Goal: Task Accomplishment & Management: Manage account settings

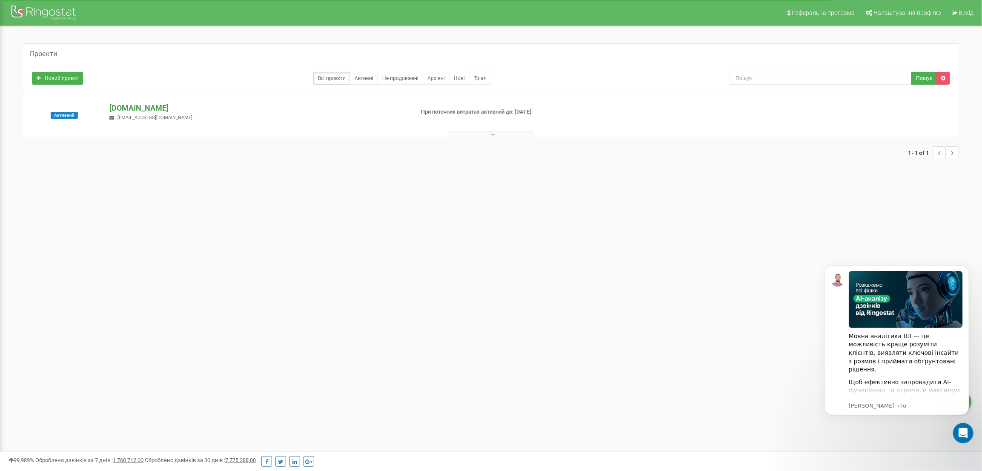
click at [121, 104] on p "[DOMAIN_NAME]" at bounding box center [257, 108] width 297 height 11
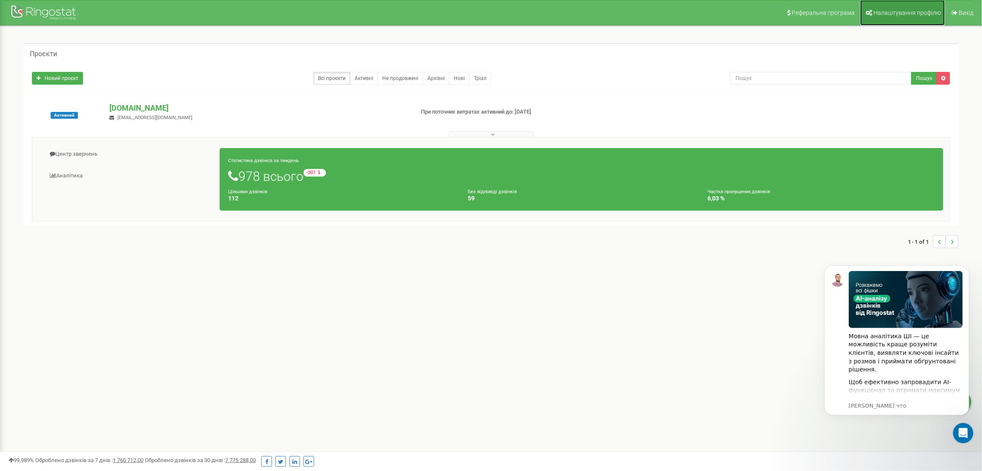
click at [882, 9] on span "Налаштування профілю" at bounding box center [906, 12] width 67 height 7
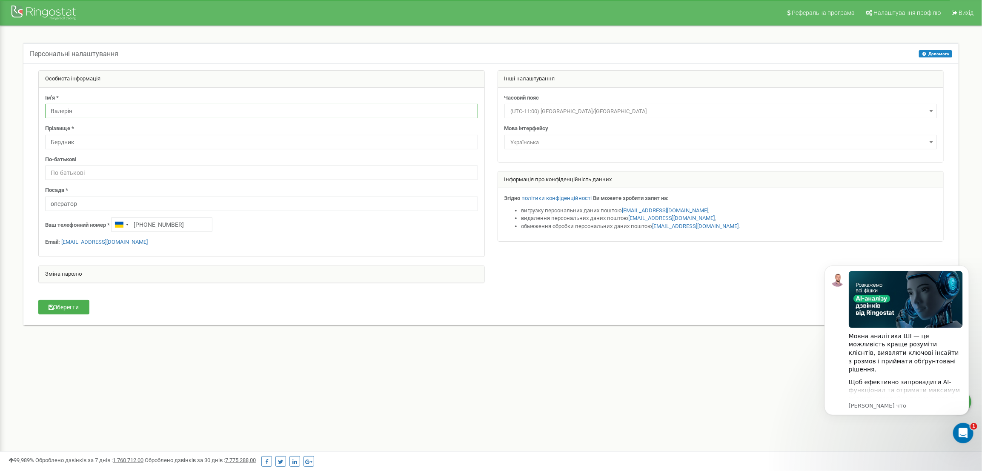
click at [83, 109] on input "Валерія" at bounding box center [261, 111] width 433 height 14
type input "Ганна"
click at [83, 140] on input "Бердник" at bounding box center [261, 142] width 433 height 14
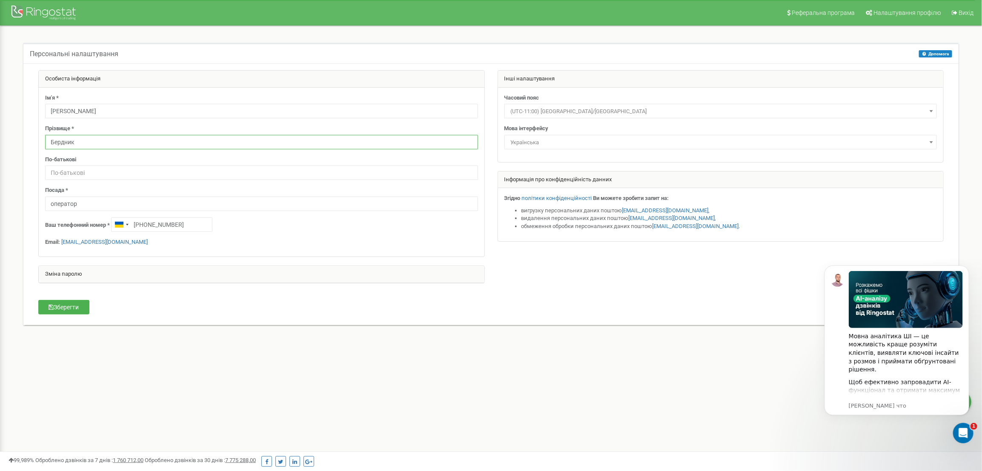
click at [83, 140] on input "Бердник" at bounding box center [261, 142] width 433 height 14
type input "Левченко"
click at [194, 226] on input "+380668563329" at bounding box center [161, 224] width 101 height 14
type input "+380683264772"
click at [77, 310] on button "Зберегти" at bounding box center [63, 307] width 51 height 14
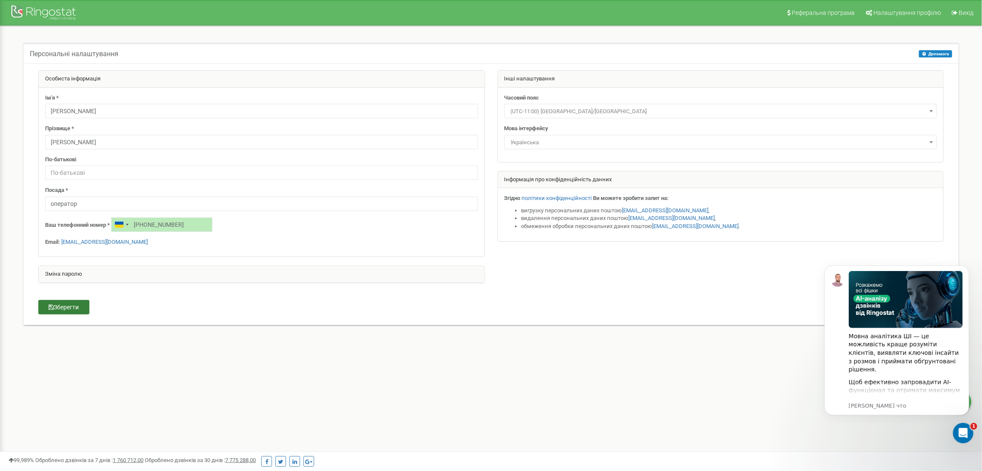
click at [64, 313] on button "Зберегти" at bounding box center [63, 307] width 51 height 14
click at [962, 432] on icon "Открыть службу сообщений Intercom" at bounding box center [962, 432] width 14 height 14
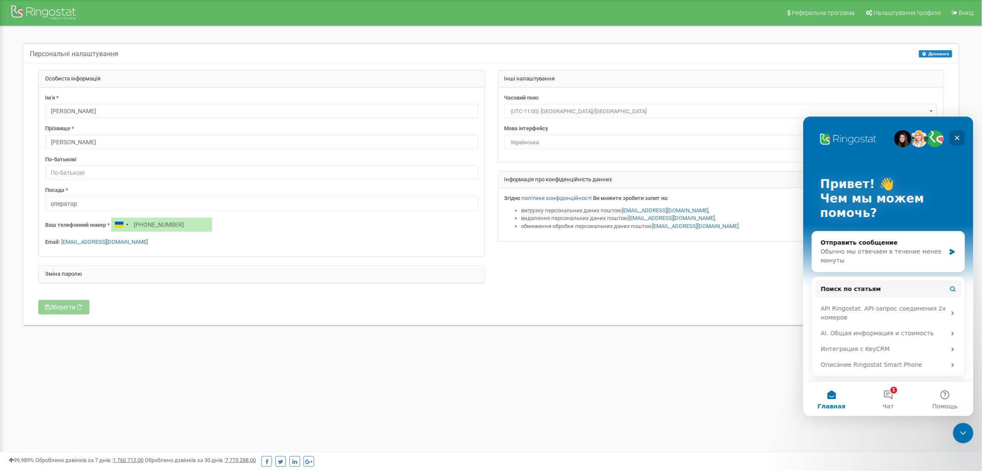
click at [957, 137] on icon "Закрыть" at bounding box center [956, 137] width 7 height 7
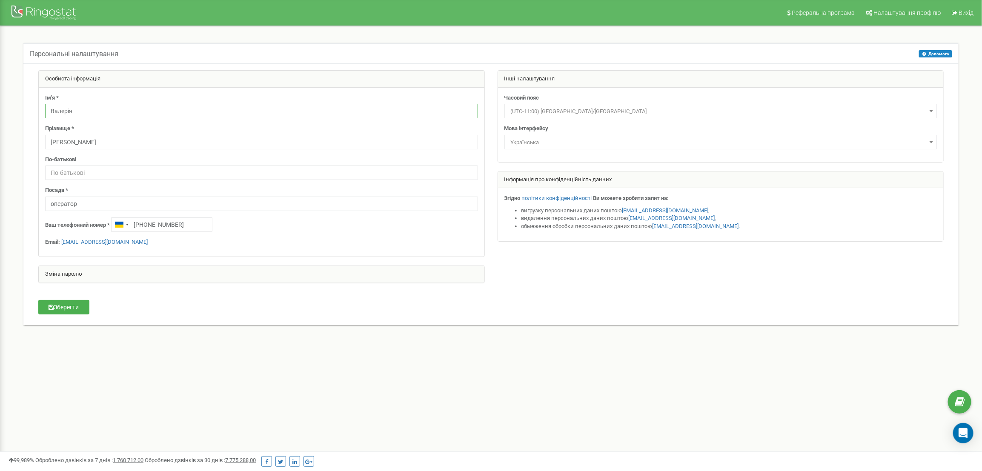
click at [85, 110] on input "Валерія" at bounding box center [261, 111] width 433 height 14
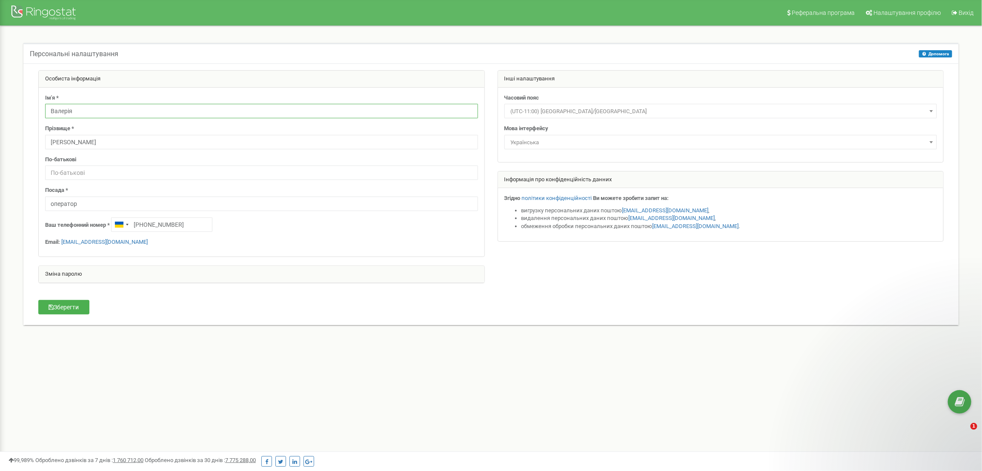
click at [85, 110] on input "Валерія" at bounding box center [261, 111] width 433 height 14
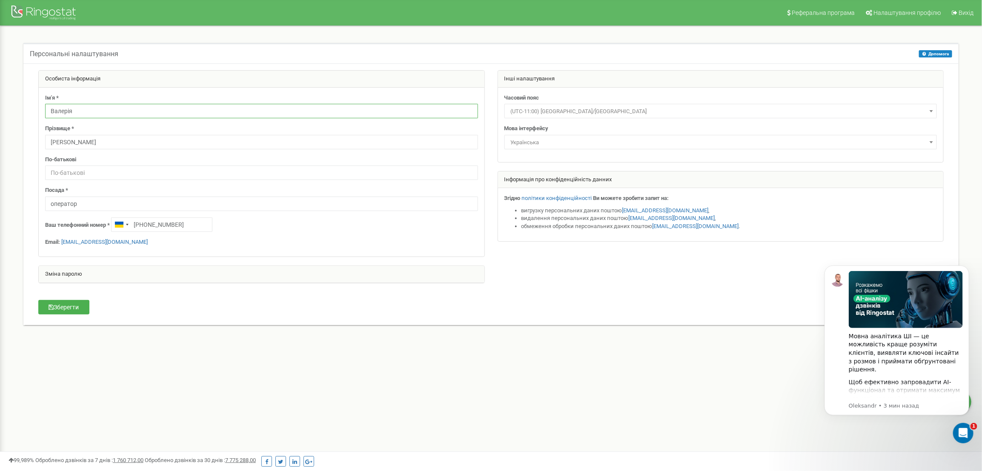
click at [85, 110] on input "Валерія" at bounding box center [261, 111] width 433 height 14
type input "[PERSON_NAME]"
click at [89, 143] on input "Бердник" at bounding box center [261, 142] width 433 height 14
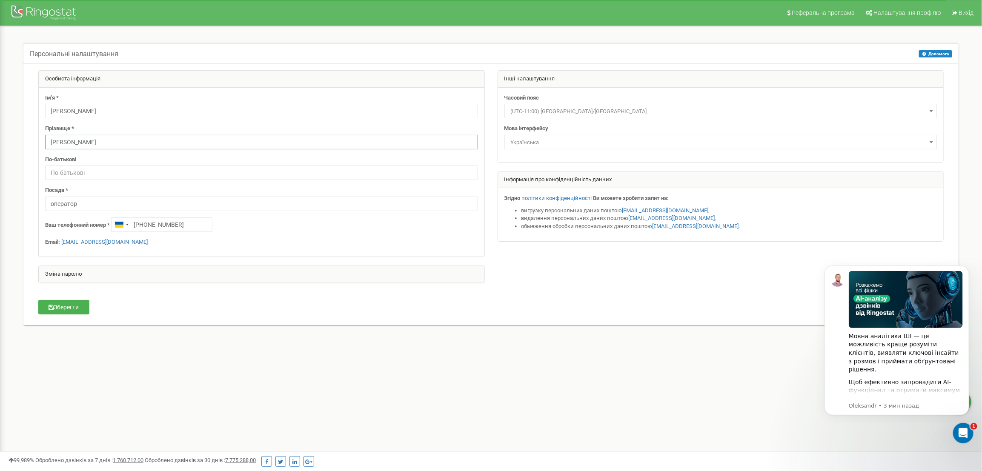
type input "Левченко"
click at [189, 224] on input "+380668563329" at bounding box center [161, 224] width 101 height 14
type input "+"
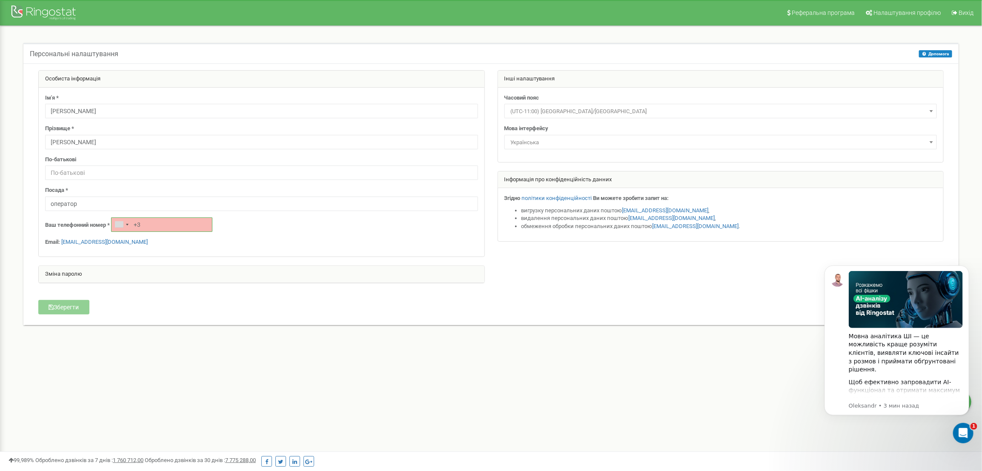
paste input "80683264772"
type input "+380683264772"
click at [63, 311] on button "Зберегти" at bounding box center [63, 307] width 51 height 14
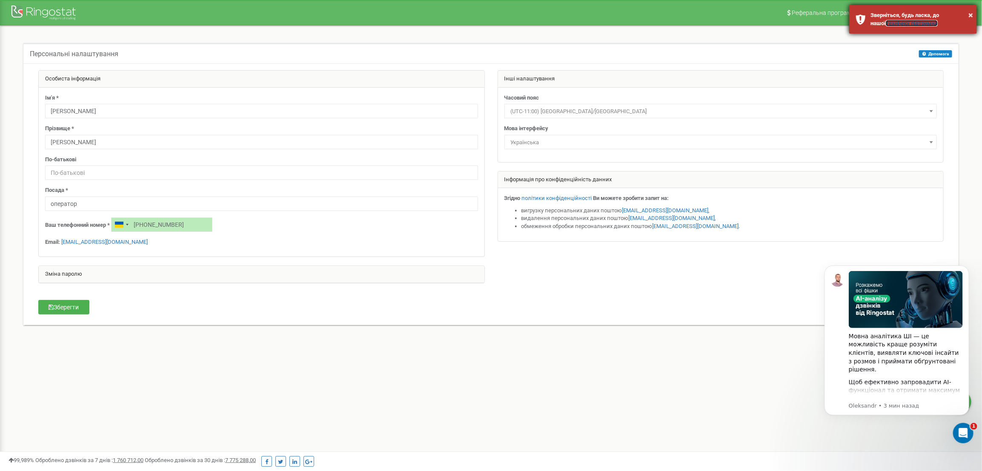
click at [896, 23] on link "технічної підтримки" at bounding box center [912, 23] width 52 height 6
click at [963, 431] on icon "Открыть службу сообщений Intercom" at bounding box center [962, 432] width 14 height 14
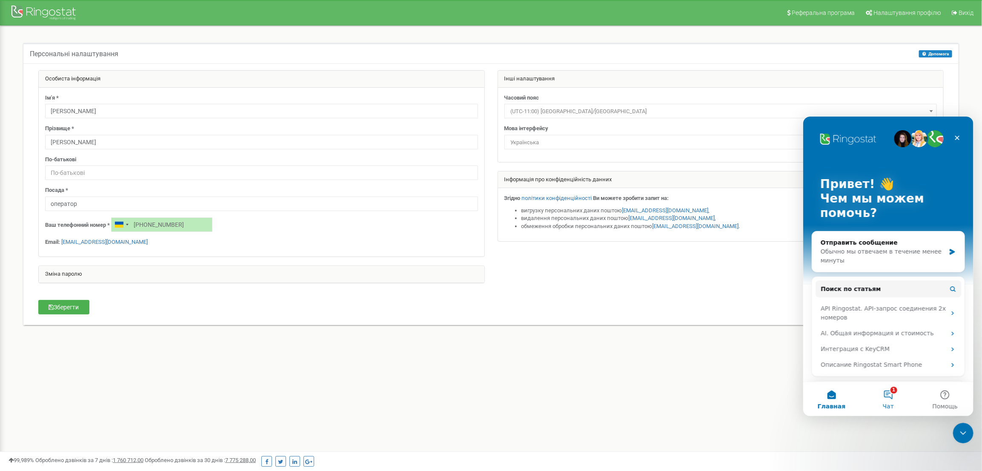
click at [893, 396] on button "1 Чат" at bounding box center [887, 399] width 57 height 34
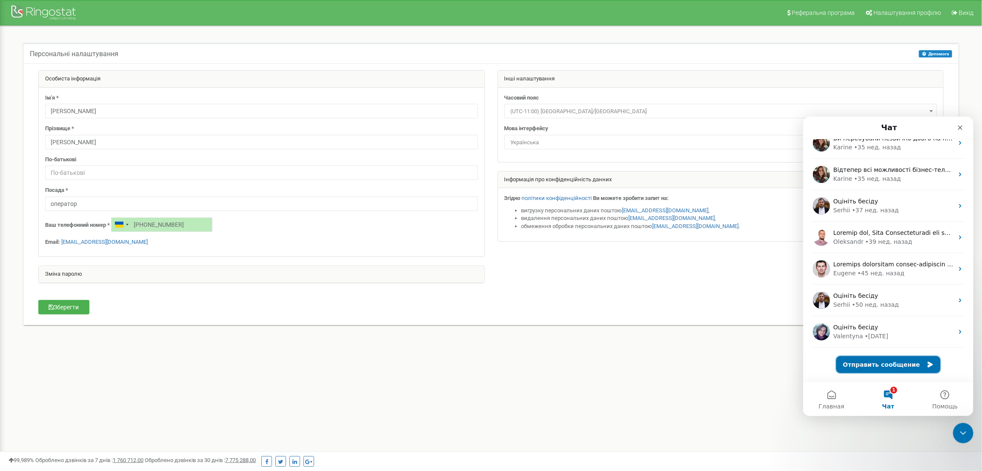
click at [916, 365] on button "Отправить сообщение" at bounding box center [888, 364] width 104 height 17
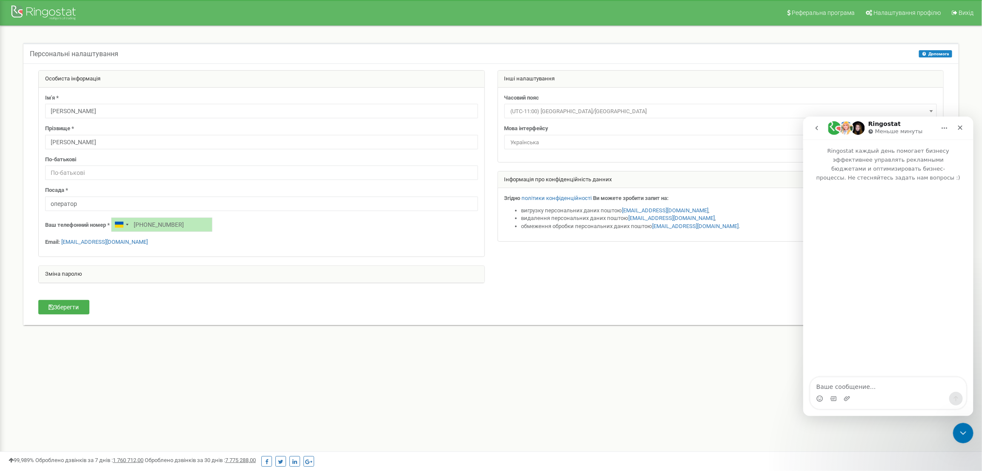
scroll to position [72, 0]
click at [882, 394] on div "Мессенджер Intercom" at bounding box center [888, 398] width 156 height 14
click at [880, 391] on textarea "Ваше сообщение..." at bounding box center [888, 384] width 156 height 14
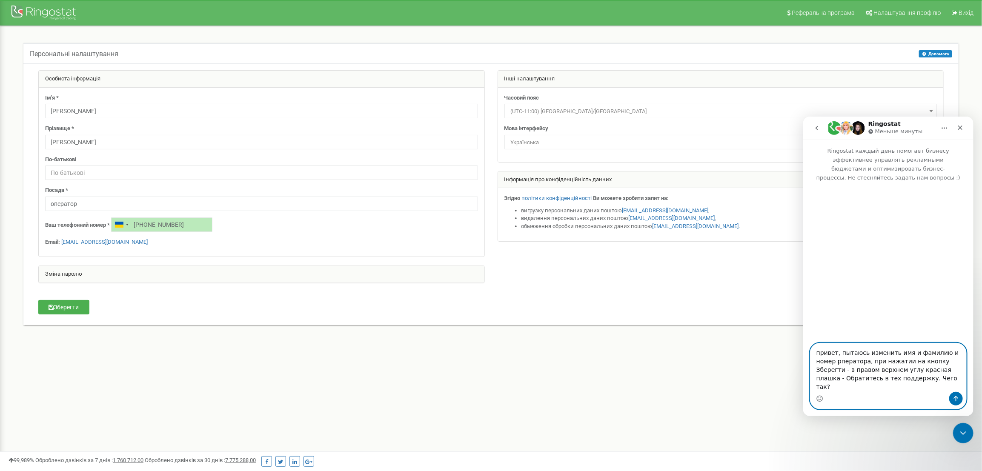
type textarea "привет, пытаюсь изменить имя и фамилию и номер рператора, при нажатии на кнопку…"
click at [958, 398] on icon "Отправить сообщение…" at bounding box center [955, 398] width 7 height 7
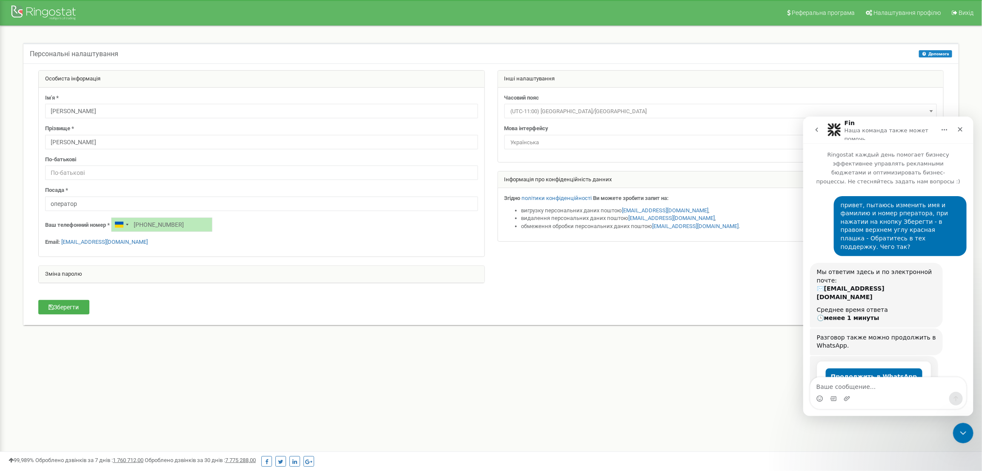
scroll to position [20, 0]
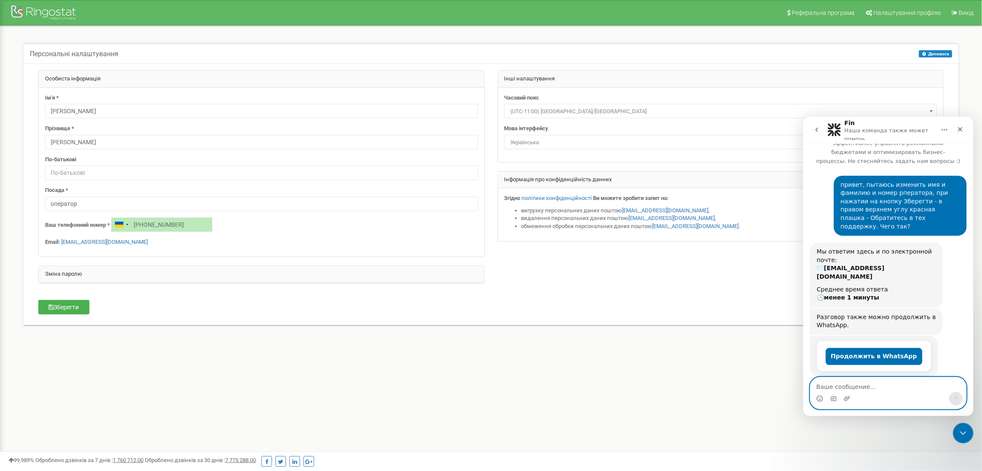
click at [870, 388] on textarea "Ваше сообщение..." at bounding box center [888, 384] width 156 height 14
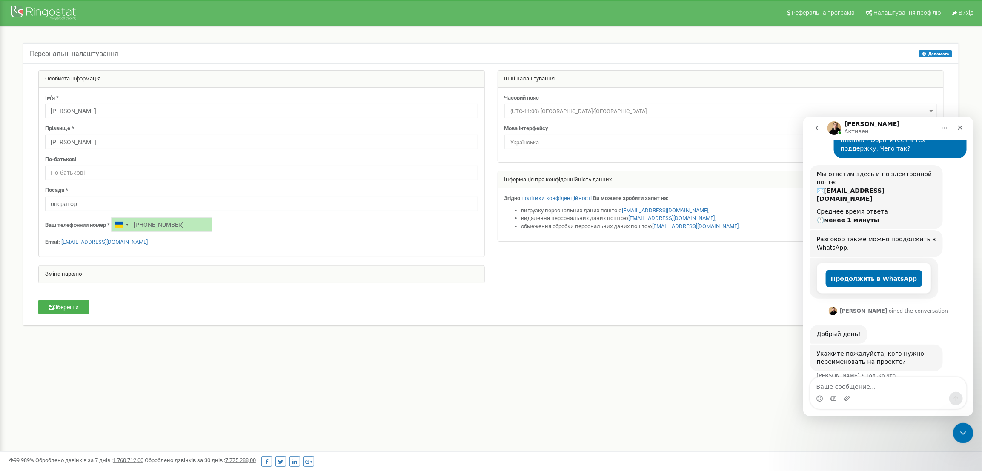
scroll to position [90, 0]
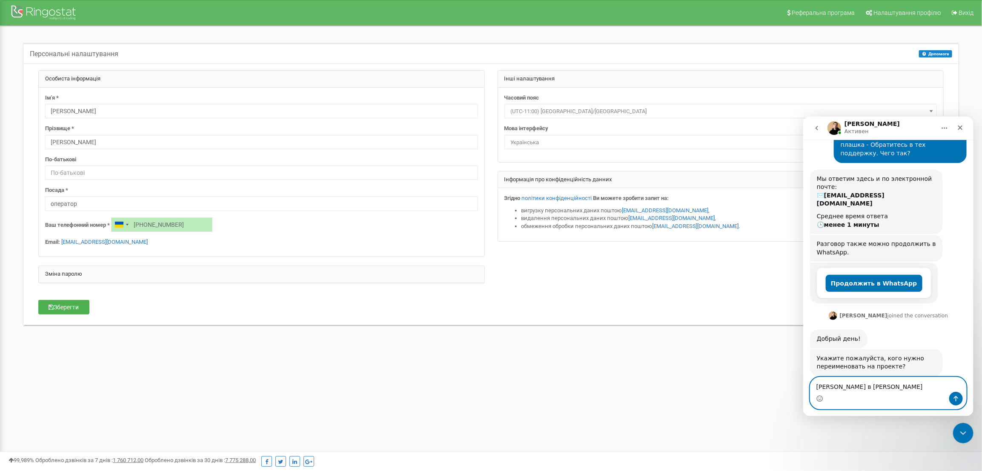
drag, startPoint x: 824, startPoint y: 387, endPoint x: 824, endPoint y: 407, distance: 20.0
click at [824, 387] on textarea "Ваерию Бердник в Ганну Левченко" at bounding box center [888, 384] width 156 height 14
type textarea "[PERSON_NAME] в [PERSON_NAME]"
click at [956, 399] on icon "Отправить сообщение…" at bounding box center [955, 398] width 7 height 7
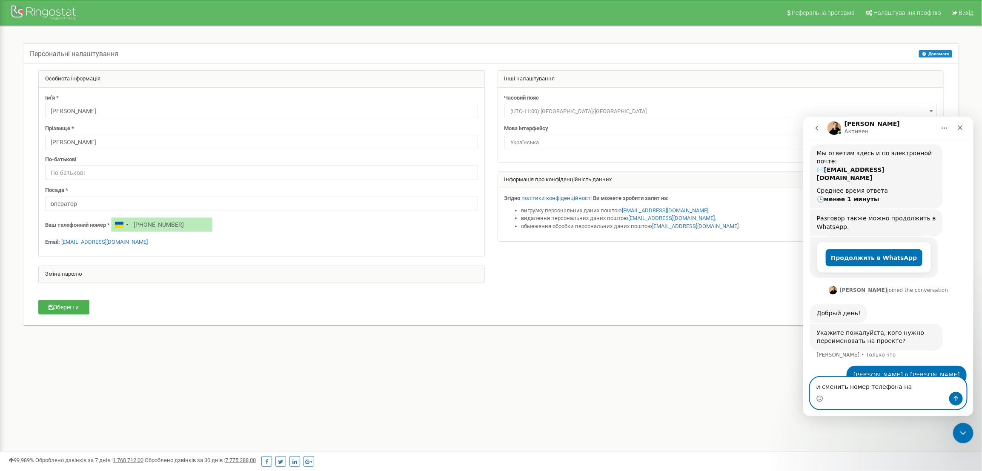
paste textarea "380683264772"
type textarea "и сменить номер телефона на 380683264772"
click at [954, 398] on icon "Отправить сообщение…" at bounding box center [955, 398] width 7 height 7
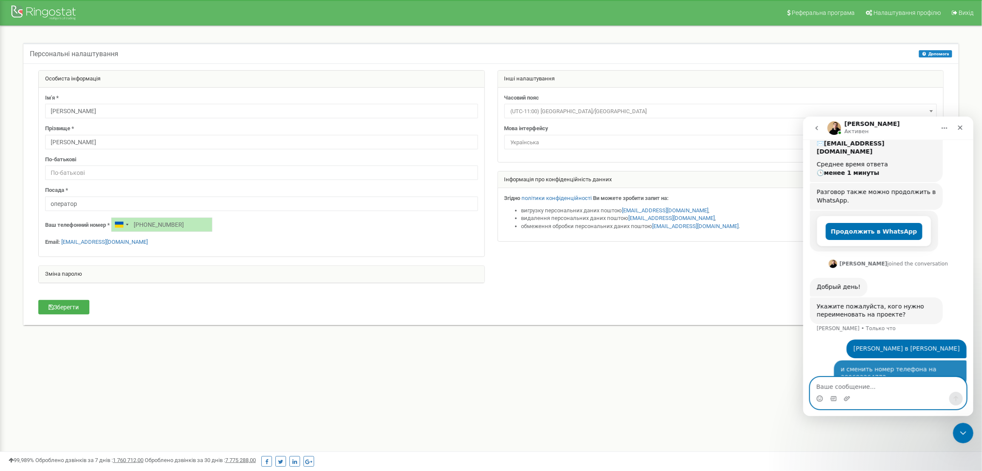
scroll to position [143, 0]
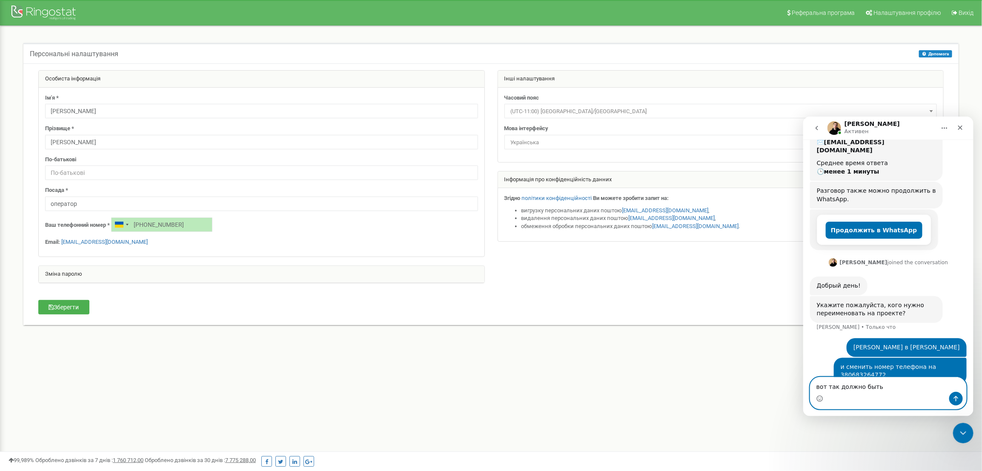
paste textarea "Ваше сообщение..."
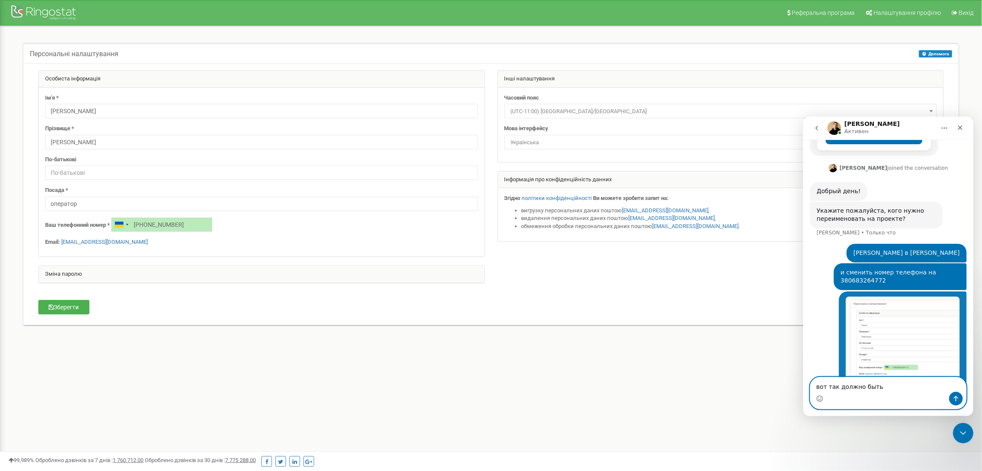
scroll to position [264, 0]
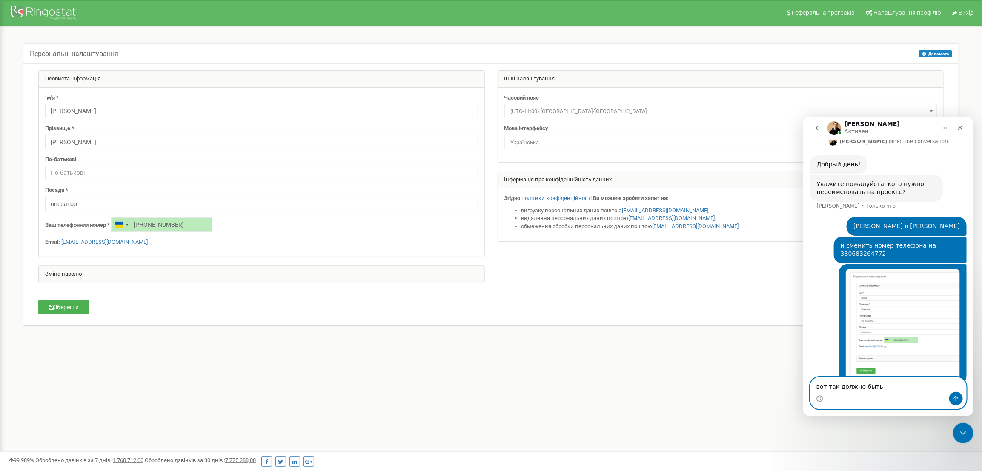
type textarea "вот так должно быть"
click at [956, 399] on icon "Отправить сообщение…" at bounding box center [955, 398] width 7 height 7
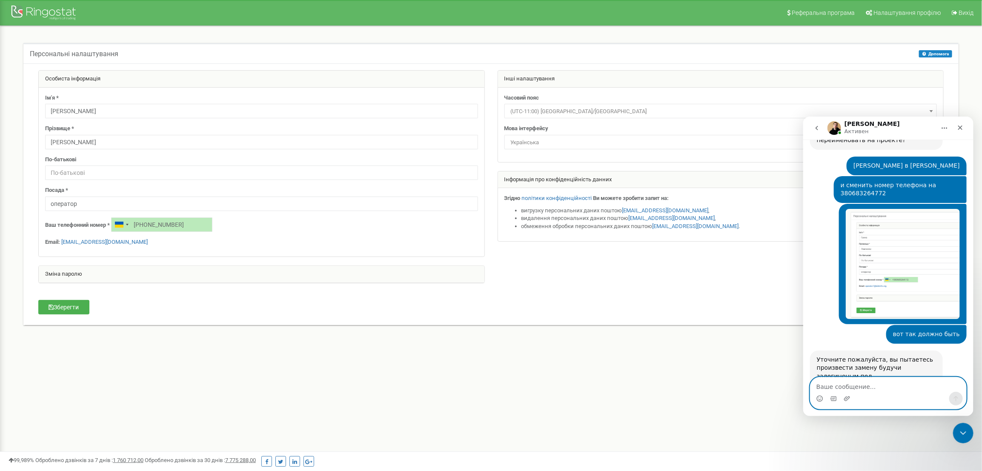
scroll to position [326, 0]
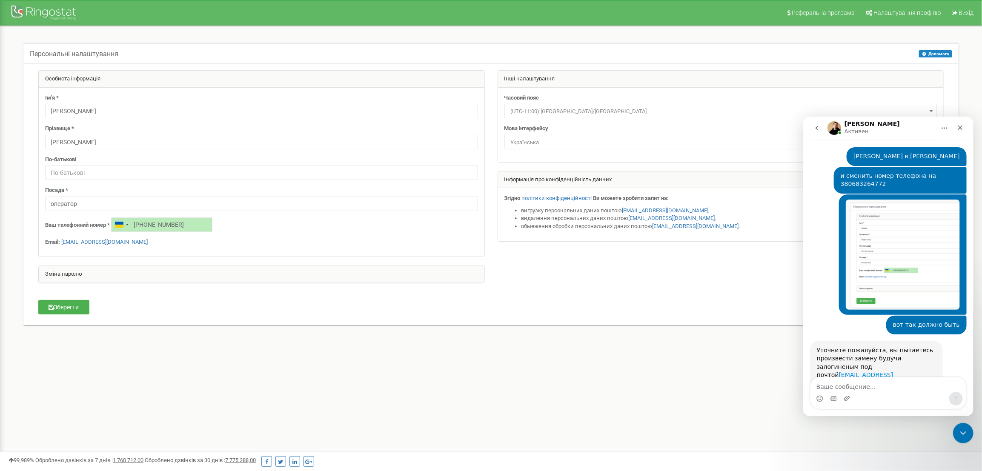
drag, startPoint x: 852, startPoint y: 354, endPoint x: 855, endPoint y: 346, distance: 8.8
click at [855, 346] on div "Уточните пожалуйста, вы пытаетесь произвести замену будучи залогиненым под почт…" at bounding box center [875, 367] width 133 height 52
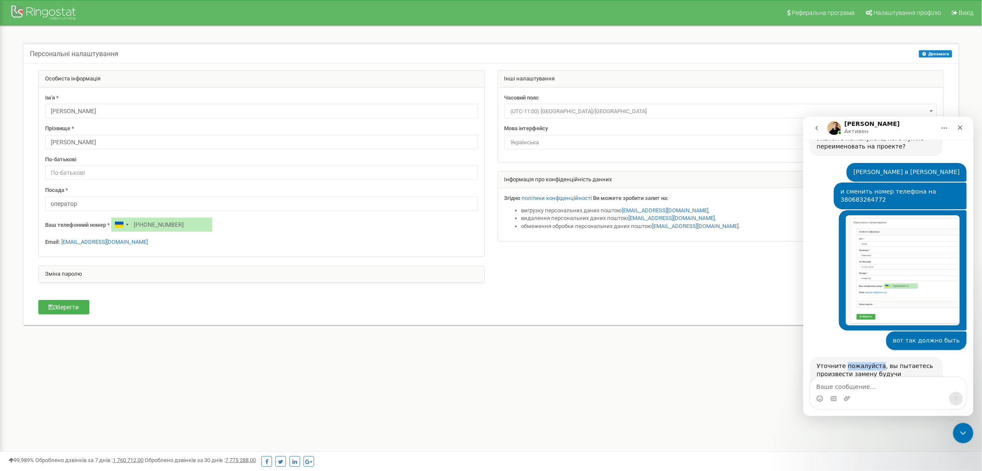
scroll to position [307, 0]
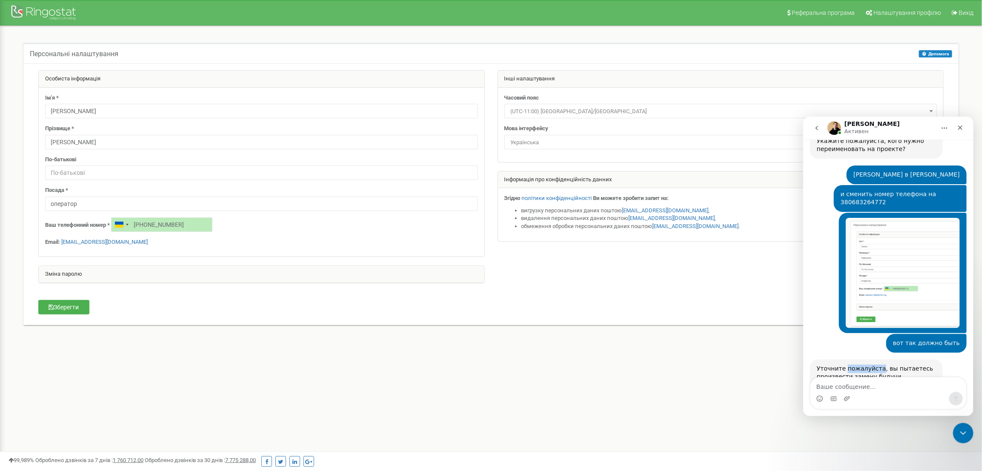
drag, startPoint x: 855, startPoint y: 336, endPoint x: 850, endPoint y: 336, distance: 5.1
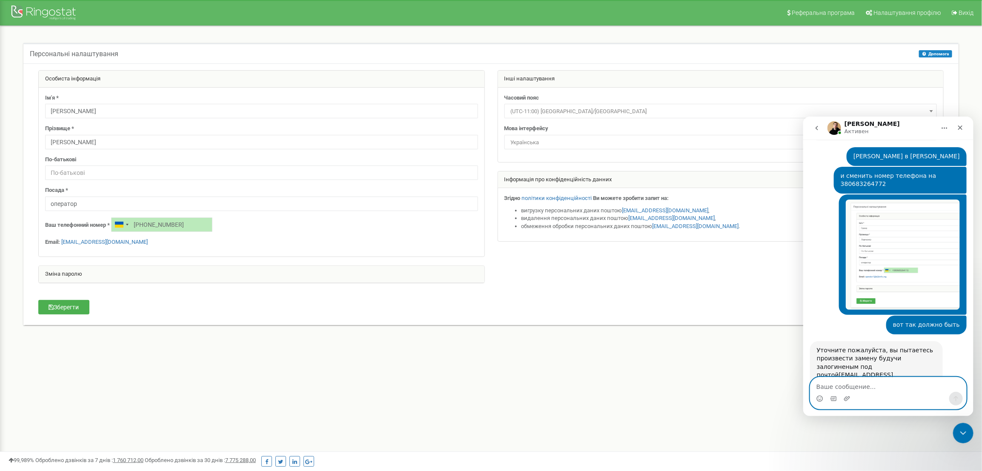
click at [849, 381] on textarea "Ваше сообщение..." at bounding box center [888, 384] width 156 height 14
type textarea "верно"
click at [962, 397] on div "Мессенджер Intercom" at bounding box center [888, 398] width 156 height 14
click at [957, 398] on icon "Отправить сообщение…" at bounding box center [955, 398] width 7 height 7
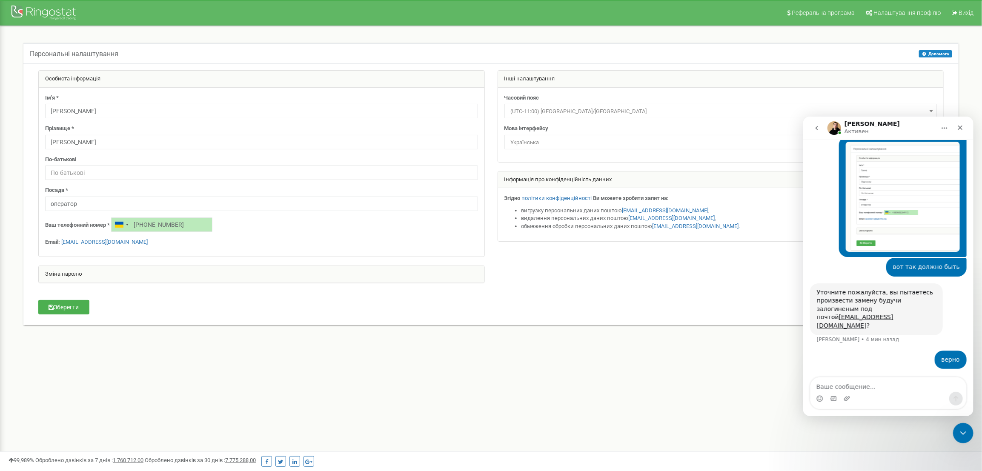
scroll to position [418, 0]
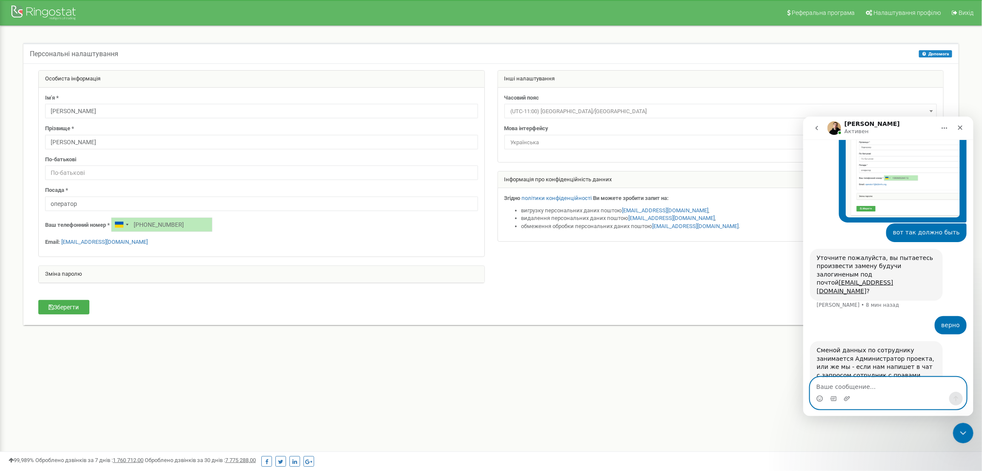
click at [857, 388] on textarea "Ваше сообщение..." at bounding box center [888, 384] width 156 height 14
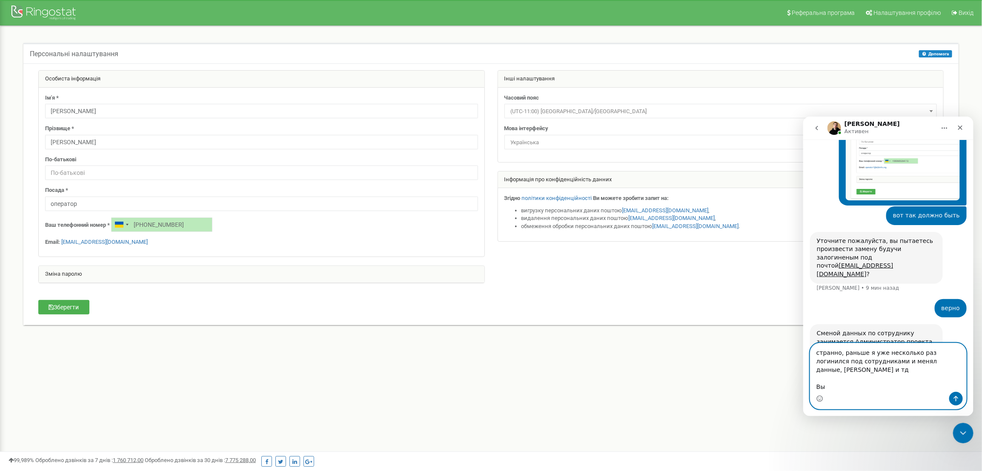
scroll to position [443, 0]
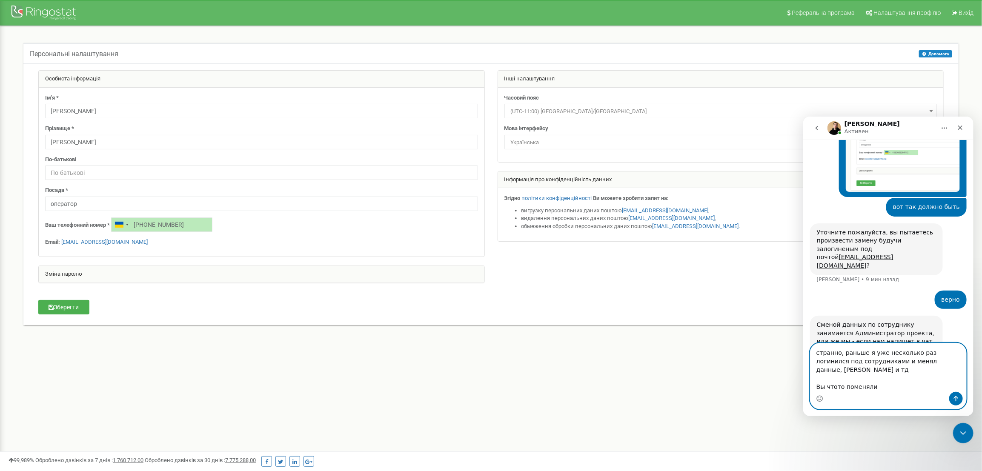
type textarea "странно, раньше я уже несколько раз логинился под сотрудниками и менял данные, …"
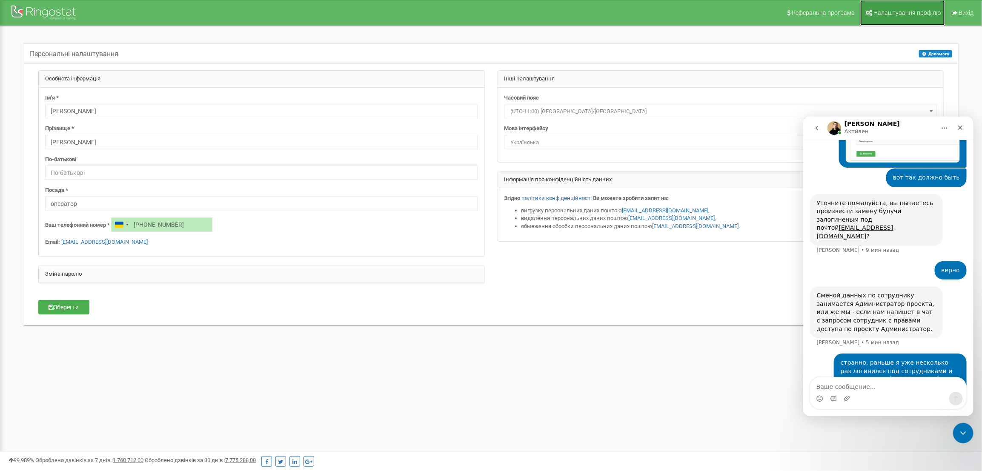
click at [921, 11] on span "Налаштування профілю" at bounding box center [906, 12] width 67 height 7
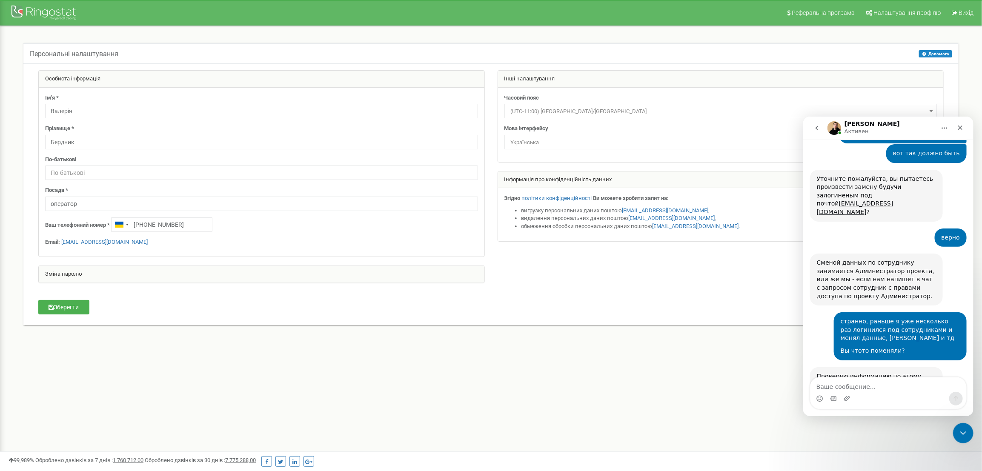
scroll to position [498, 0]
click at [675, 361] on div "Реферальна програма Налаштування профілю Вихід Персональні налаштування Допомог…" at bounding box center [491, 255] width 982 height 511
click at [94, 285] on div "Особиста інформація Ім'я * Валерія Прізвище * Бердник По-батькові Посада * опер…" at bounding box center [261, 181] width 459 height 222
click at [77, 274] on div "Зміна паролю" at bounding box center [262, 274] width 446 height 17
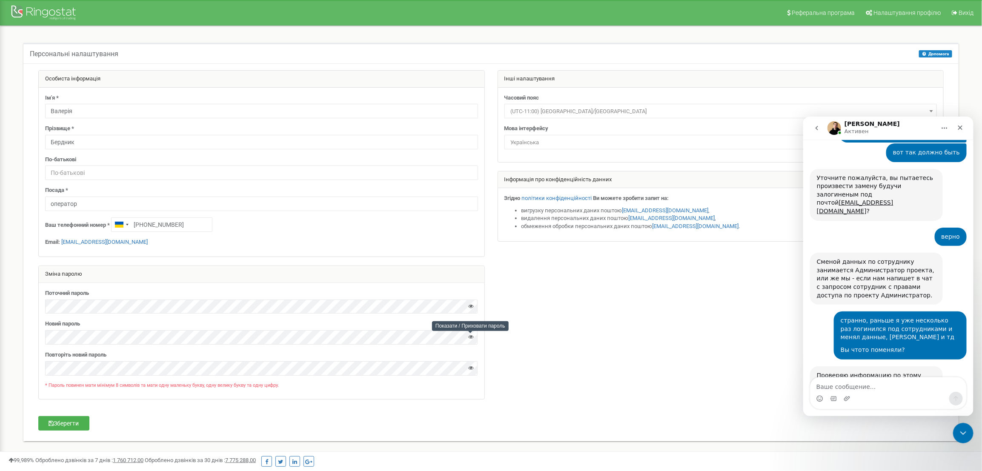
click at [470, 338] on icon at bounding box center [472, 337] width 6 height 6
click at [473, 369] on icon at bounding box center [472, 368] width 6 height 6
click at [81, 427] on button "Зберегти" at bounding box center [63, 423] width 51 height 14
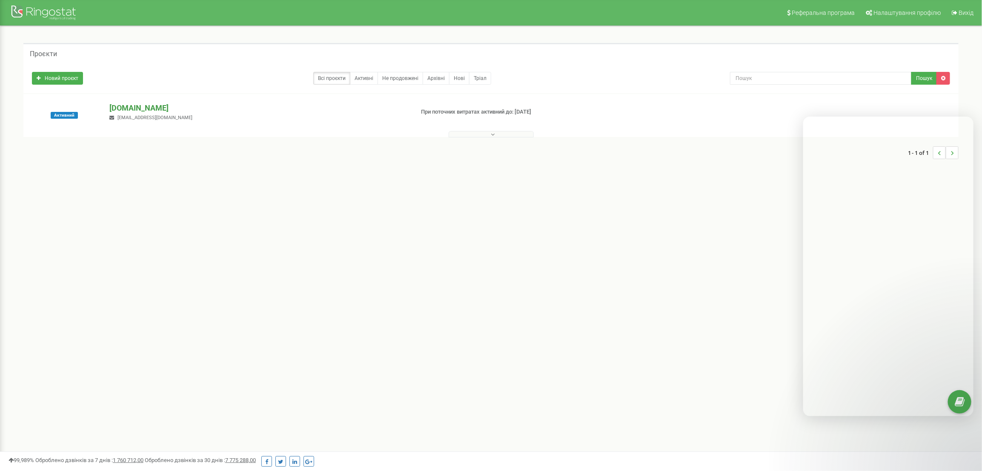
click at [121, 106] on p "[DOMAIN_NAME]" at bounding box center [257, 108] width 297 height 11
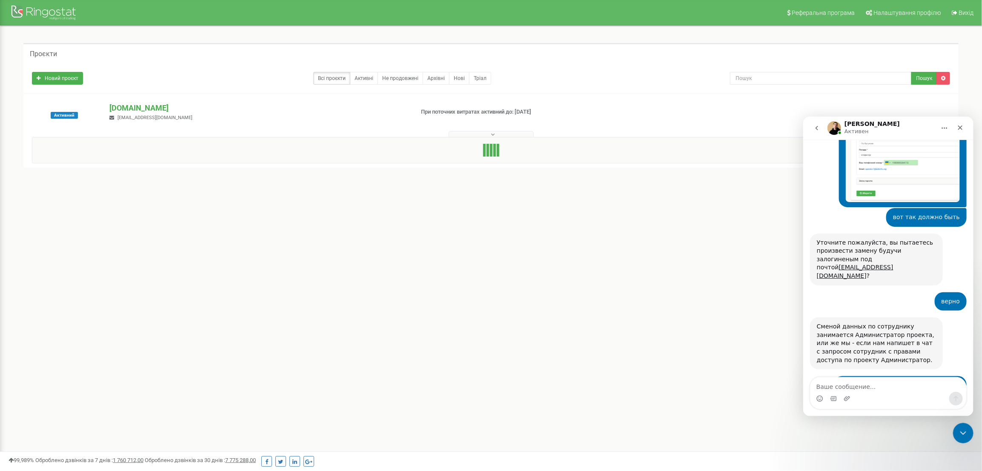
scroll to position [498, 0]
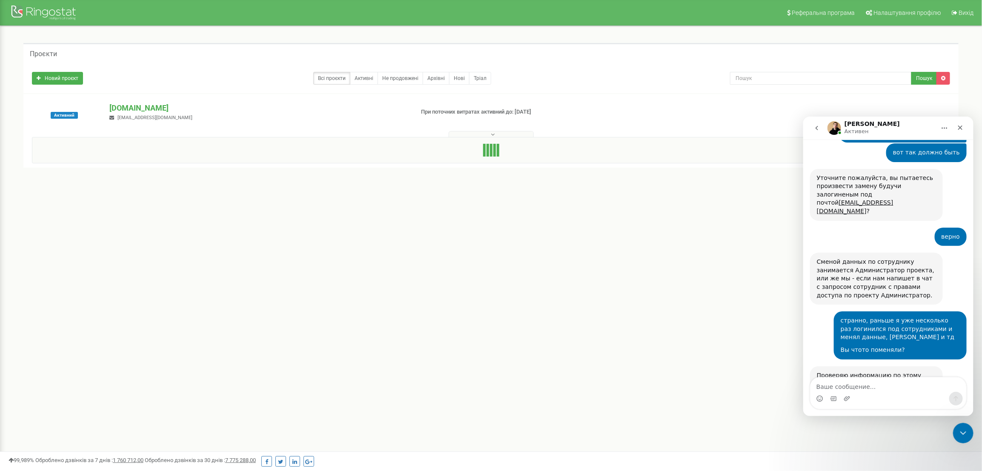
click at [841, 386] on textarea "Ваше сообщение..." at bounding box center [888, 384] width 156 height 14
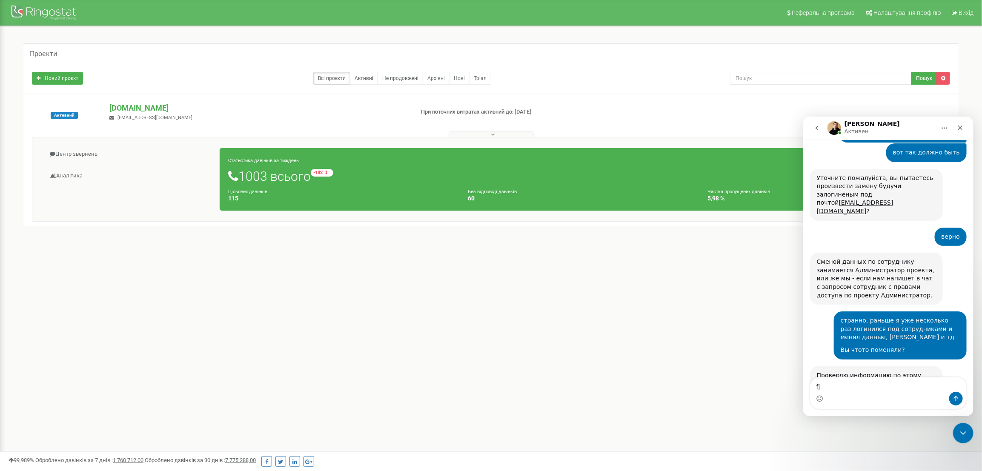
type textarea "f"
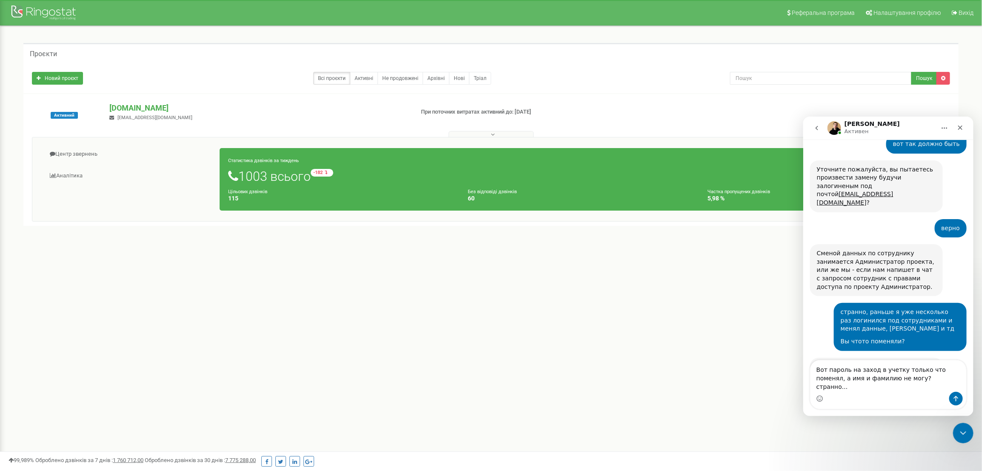
type textarea "Вот пароль на заход в учетку только что поменял, а имя и фамилию не могу? стран…"
click at [955, 396] on icon "Отправить сообщение…" at bounding box center [955, 399] width 5 height 6
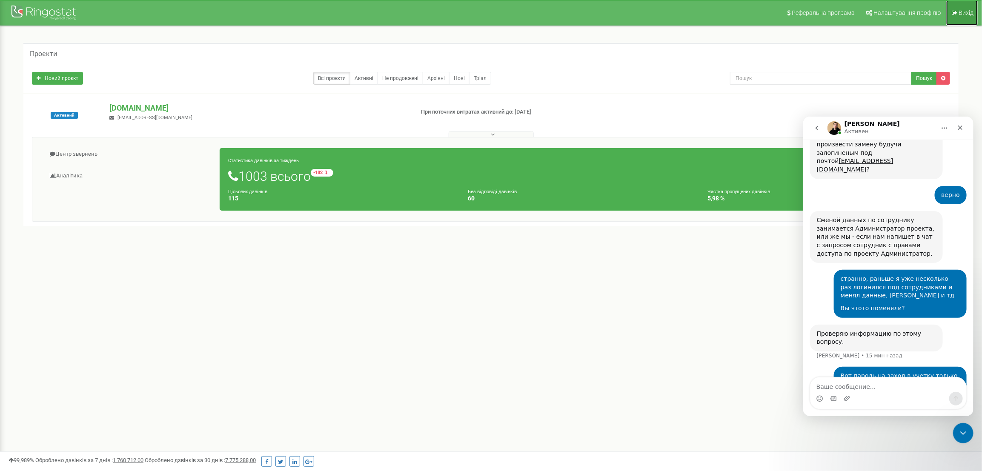
click at [963, 11] on span "Вихід" at bounding box center [965, 12] width 15 height 7
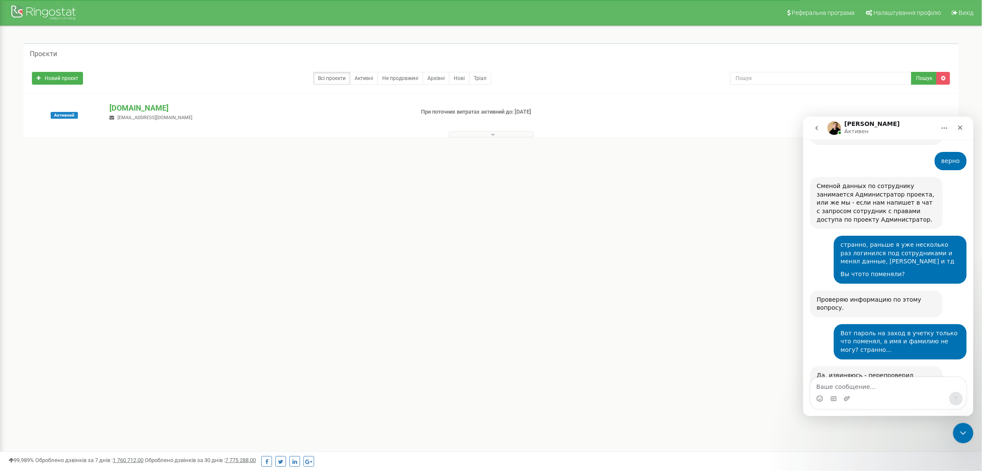
scroll to position [606, 0]
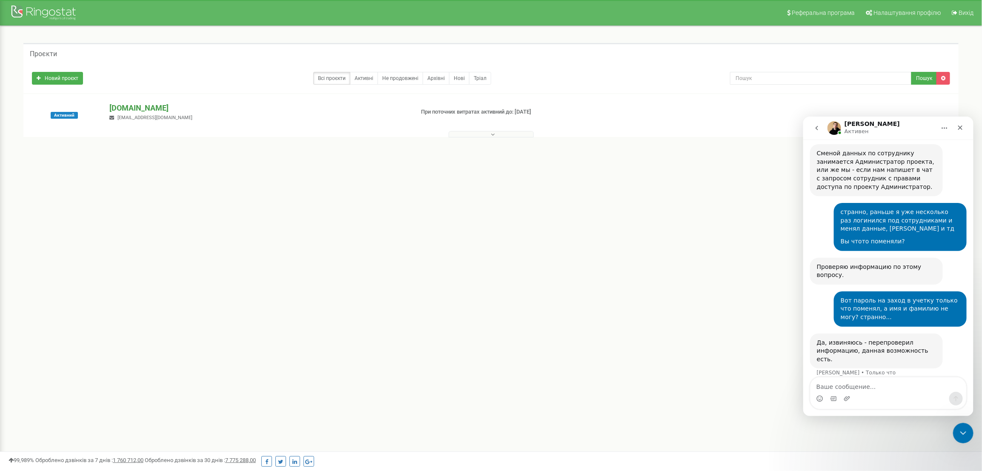
click at [144, 107] on p "[DOMAIN_NAME]" at bounding box center [257, 108] width 297 height 11
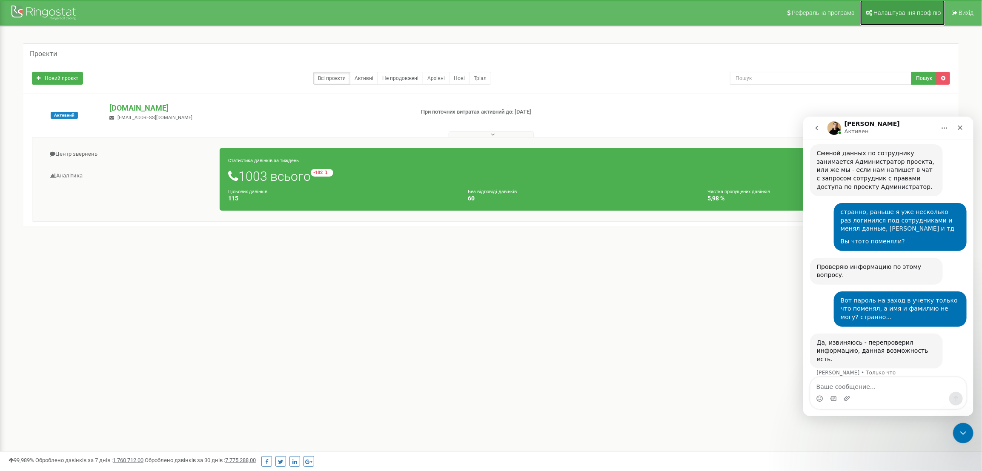
click at [896, 11] on span "Налаштування профілю" at bounding box center [906, 12] width 67 height 7
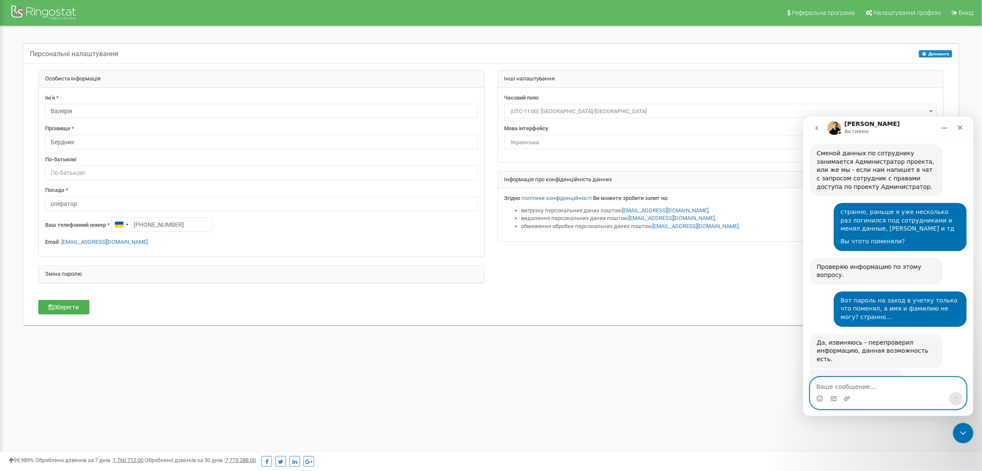
scroll to position [629, 0]
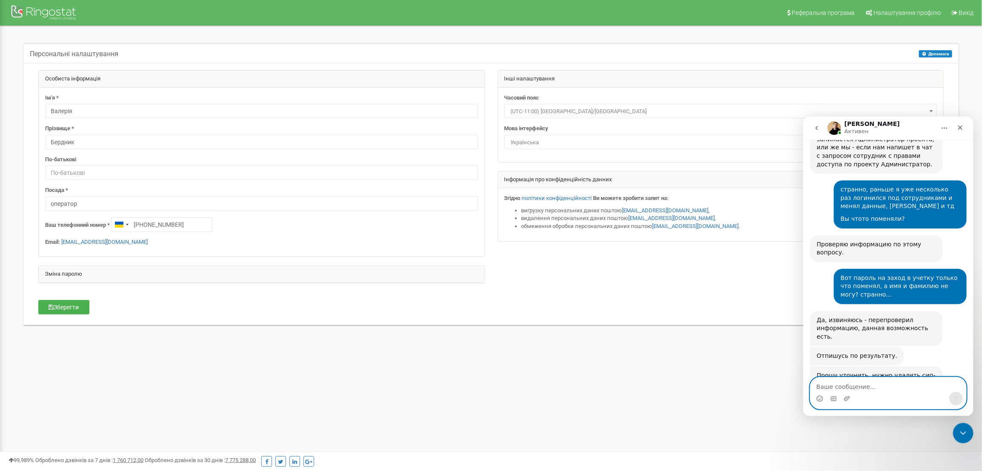
click at [865, 387] on textarea "Ваше сообщение..." at bounding box center [888, 384] width 156 height 14
drag, startPoint x: 853, startPoint y: 387, endPoint x: 1657, endPoint y: 535, distance: 816.9
click at [853, 387] on textarea "ненене сип н трогаем" at bounding box center [888, 384] width 156 height 14
type textarea "ненене сип не трогаем"
click at [958, 397] on icon "Отправить сообщение…" at bounding box center [955, 398] width 7 height 7
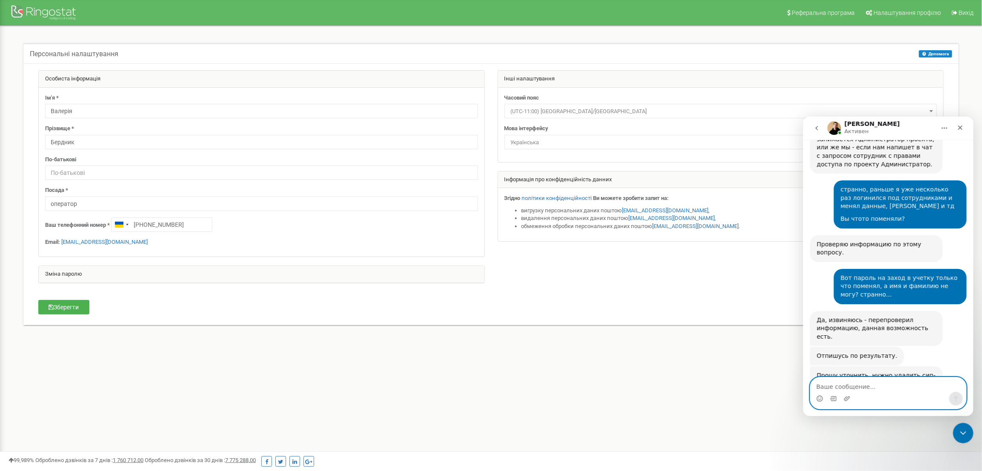
scroll to position [654, 0]
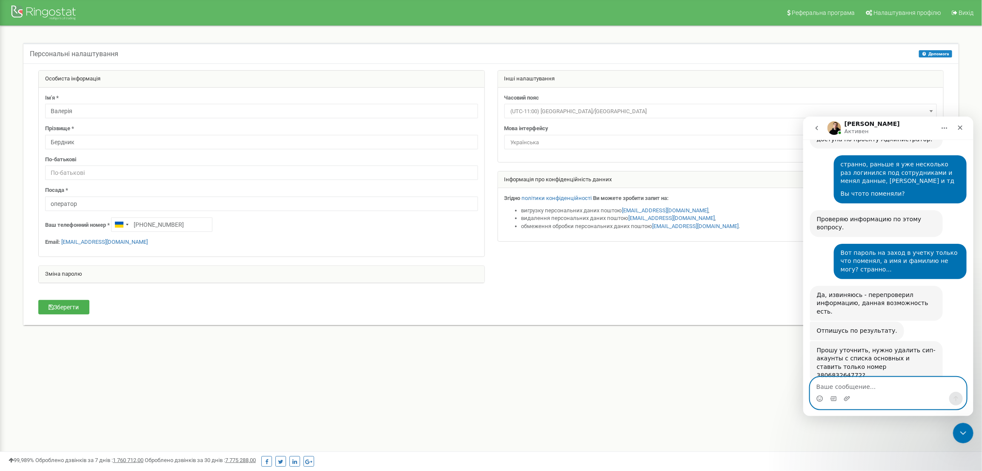
paste textarea "в"
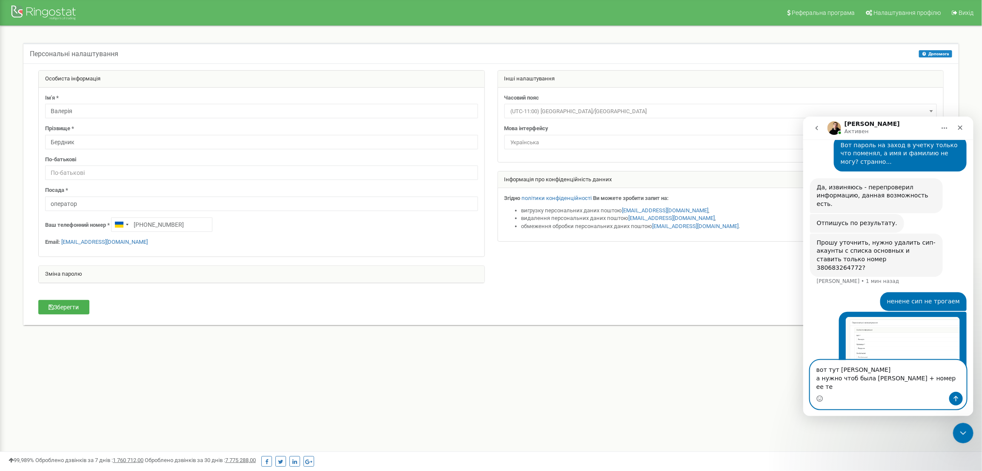
scroll to position [770, 0]
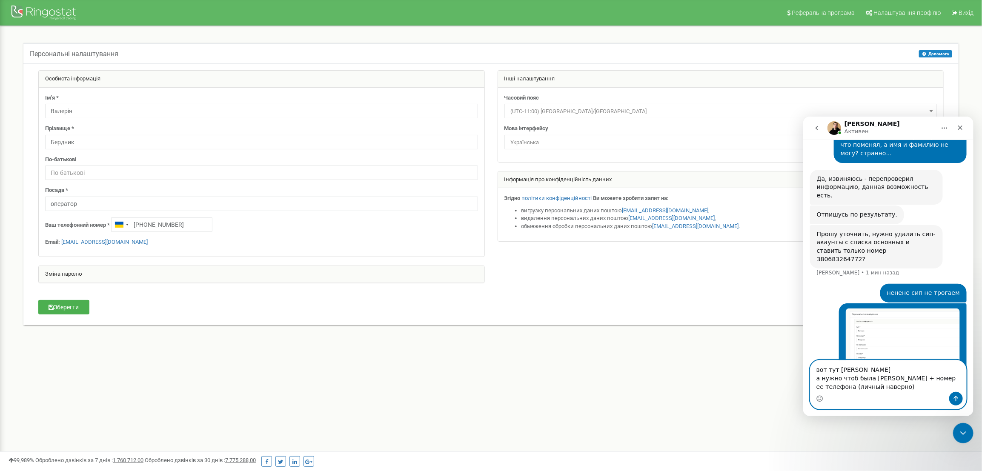
type textarea "вот тут [PERSON_NAME] а нужно чтоб была [PERSON_NAME] + номер ее телефона (личн…"
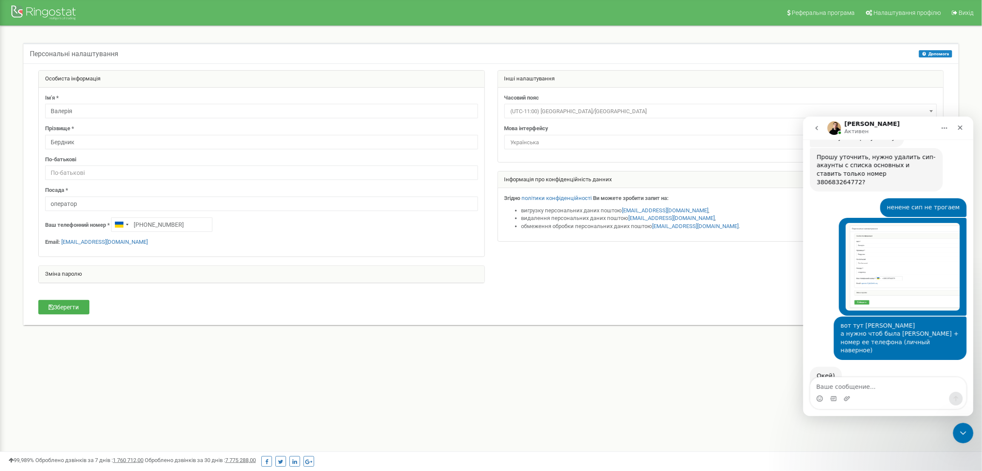
scroll to position [842, 0]
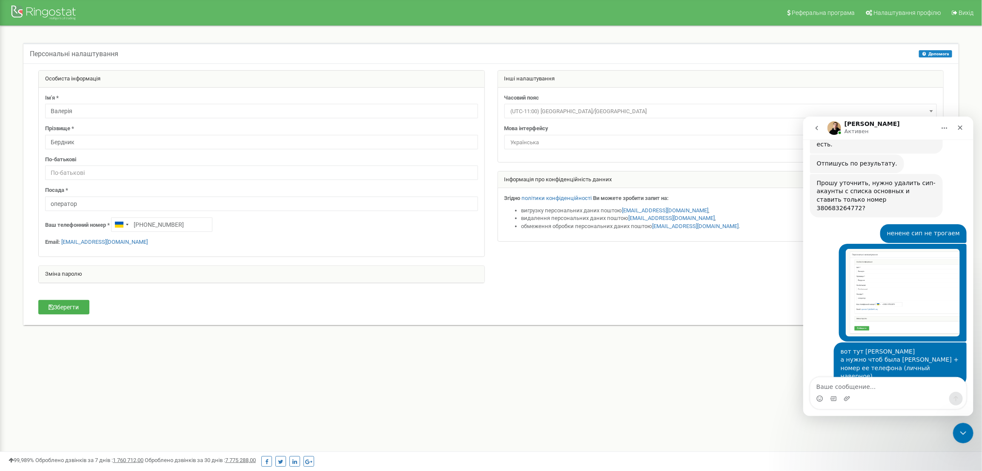
scroll to position [842, 0]
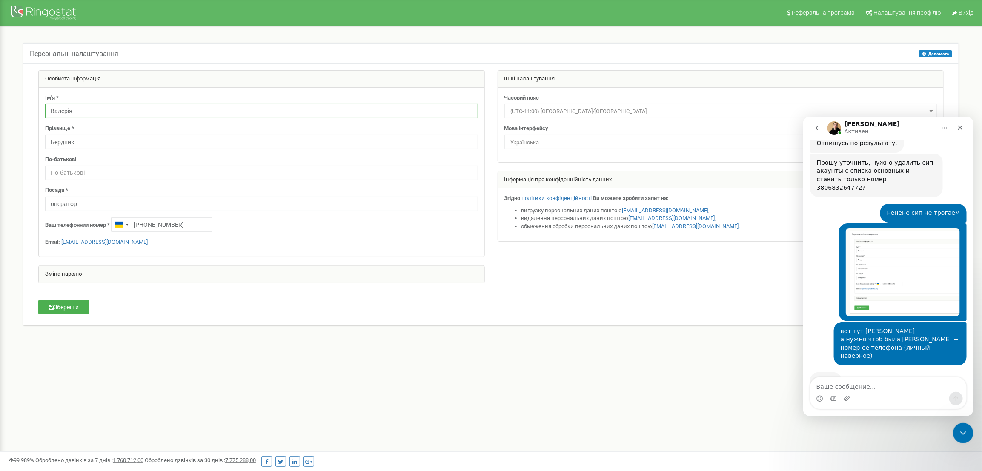
click at [87, 112] on input "Валерія" at bounding box center [261, 111] width 433 height 14
type input "[PERSON_NAME]"
click at [91, 142] on input "Бердник" at bounding box center [261, 142] width 433 height 14
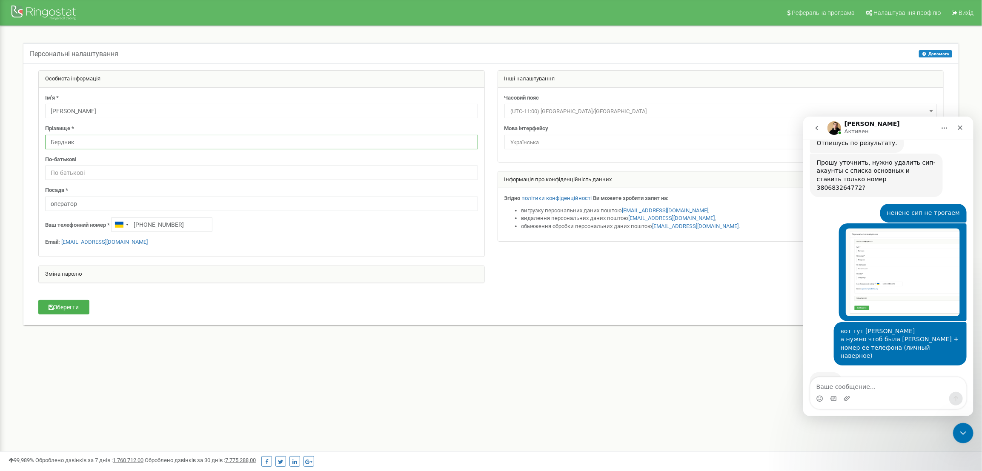
click at [91, 142] on input "Бердник" at bounding box center [261, 142] width 433 height 14
type input "[PERSON_NAME]"
click at [195, 226] on input "[PHONE_NUMBER]" at bounding box center [161, 224] width 101 height 14
paste input "380683264772"
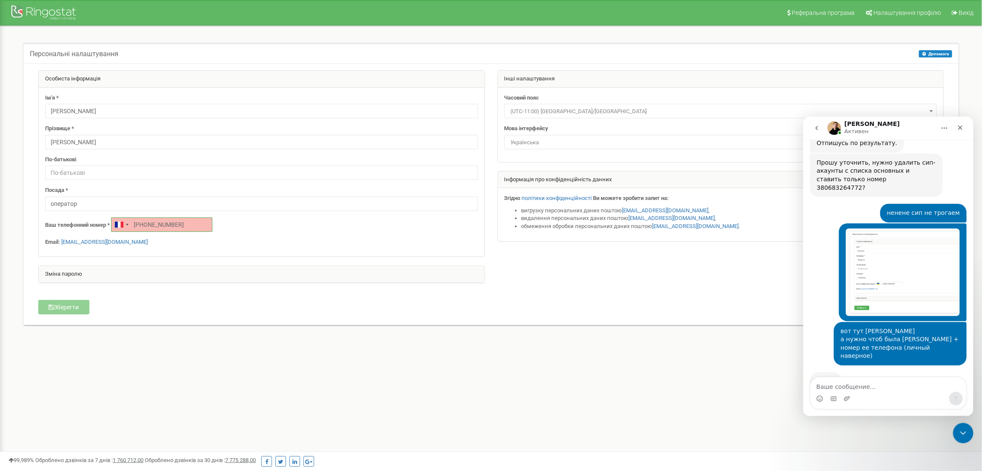
click at [146, 225] on input "[PHONE_NUMBER]" at bounding box center [161, 224] width 101 height 14
type input "[PHONE_NUMBER]"
click at [75, 307] on button "Зберегти" at bounding box center [63, 307] width 51 height 14
click at [836, 391] on div "Мессенджер Intercom" at bounding box center [888, 398] width 156 height 14
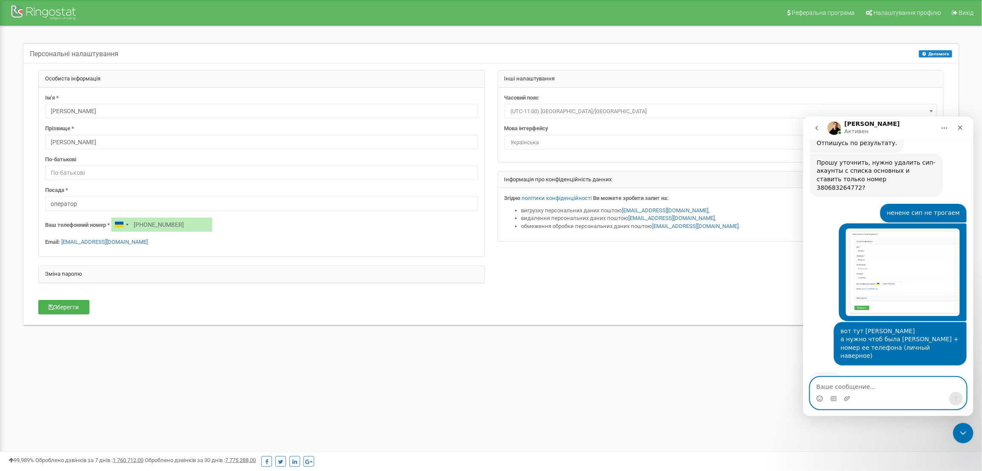
click at [838, 385] on textarea "Ваше сообщение..." at bounding box center [888, 384] width 156 height 14
paste textarea "с"
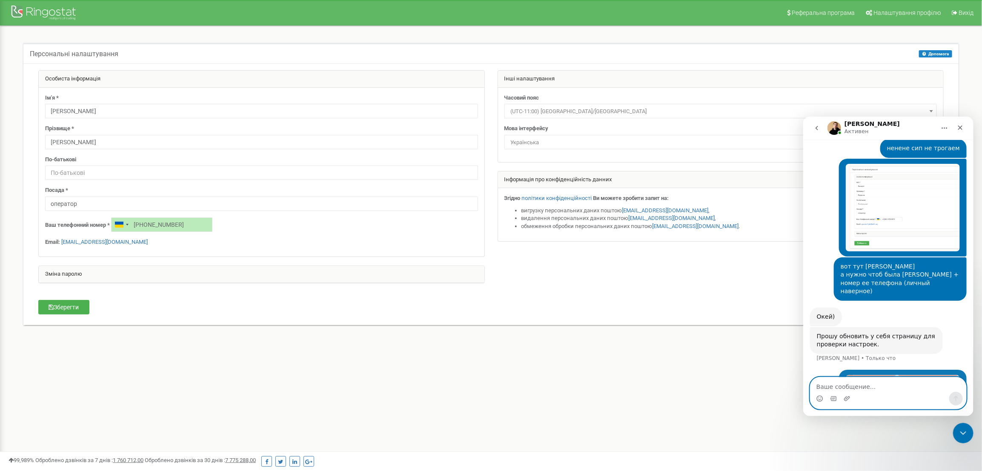
scroll to position [911, 0]
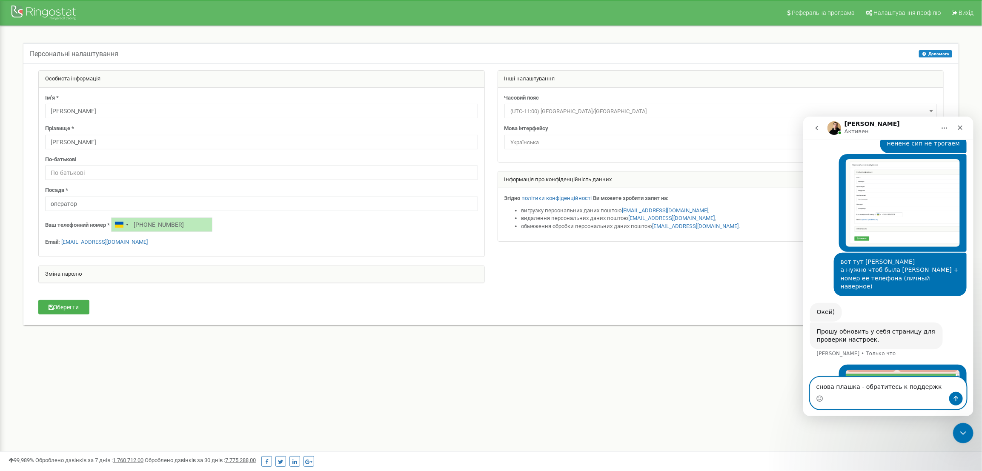
type textarea "снова плашка - обратитесь к поддержке"
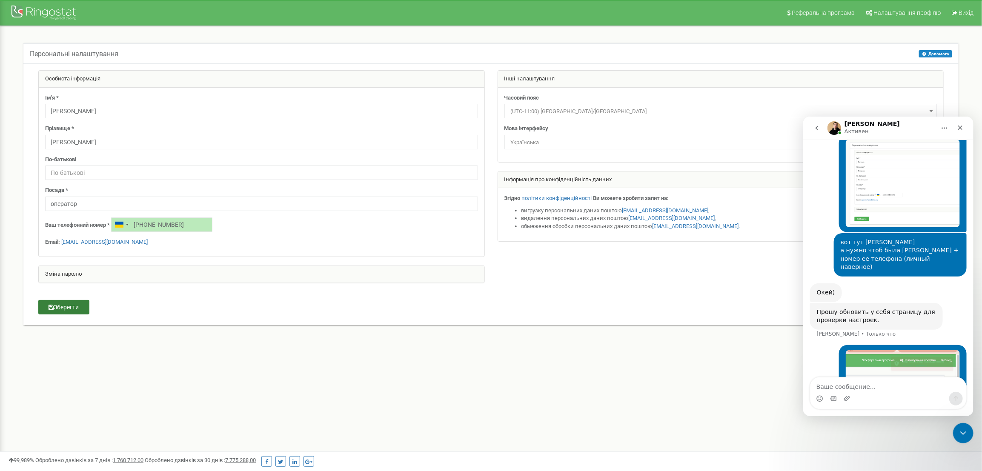
click at [66, 309] on button "Зберегти" at bounding box center [63, 307] width 51 height 14
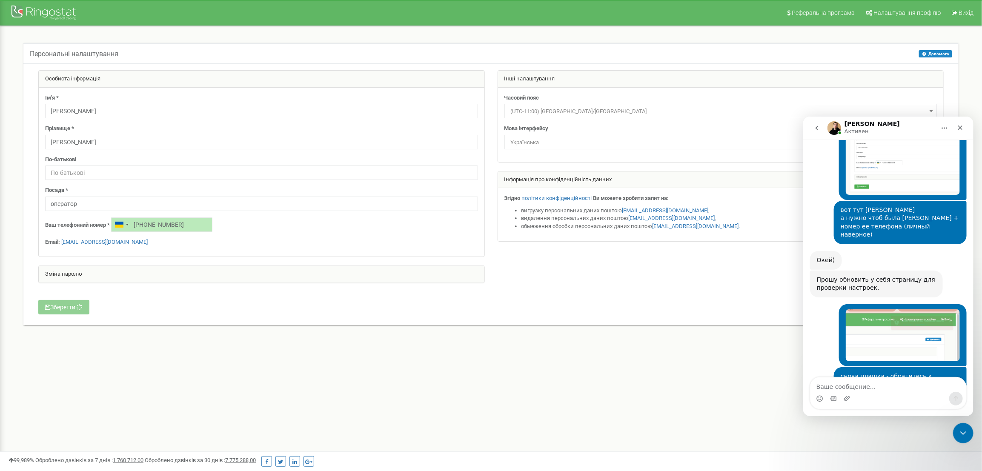
scroll to position [1060, 0]
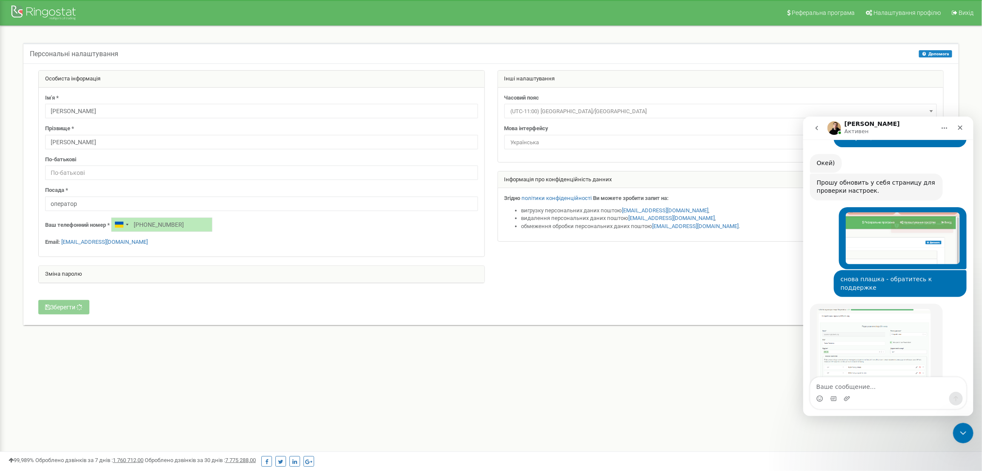
click at [893, 309] on img "Vladyslav говорит…" at bounding box center [873, 355] width 114 height 92
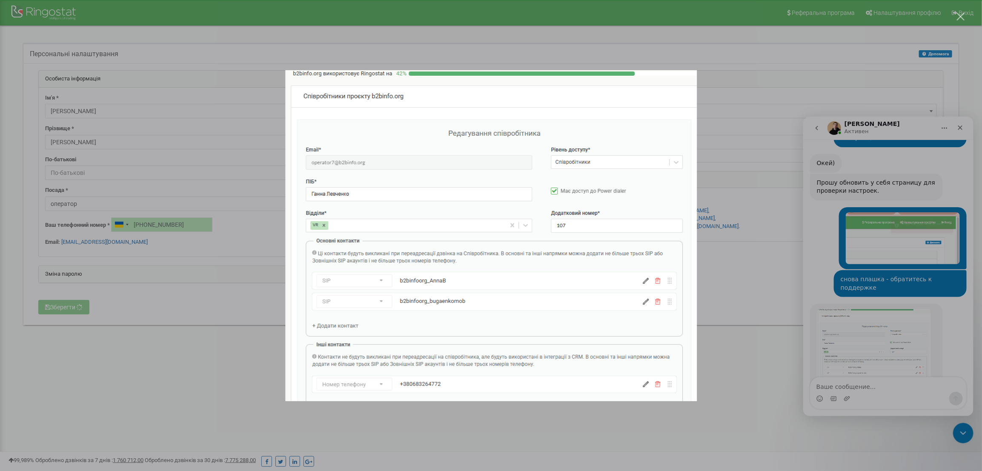
scroll to position [1093, 0]
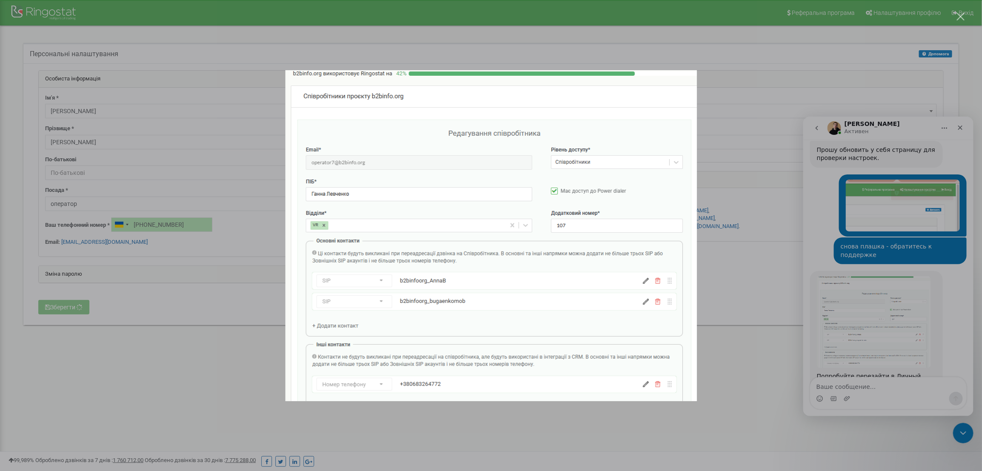
click at [749, 388] on div "Мессенджер Intercom" at bounding box center [491, 235] width 982 height 471
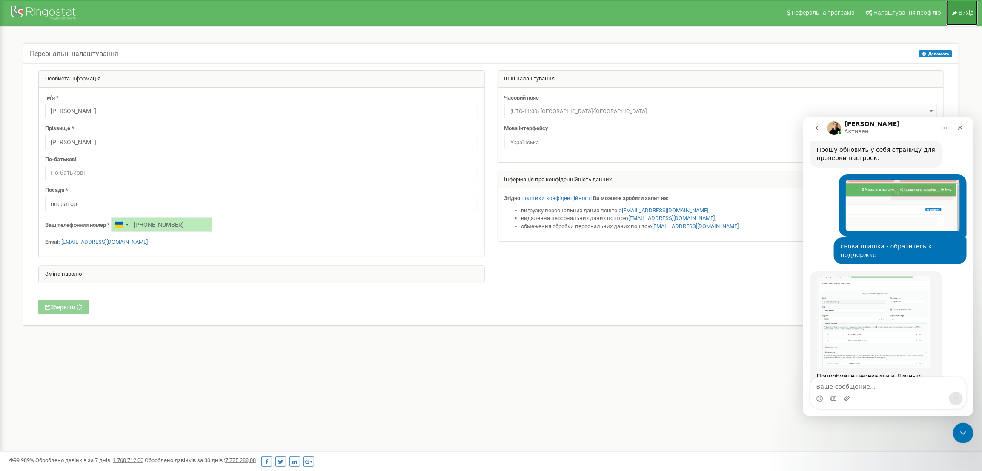
click at [961, 5] on link "Вихід" at bounding box center [961, 13] width 31 height 26
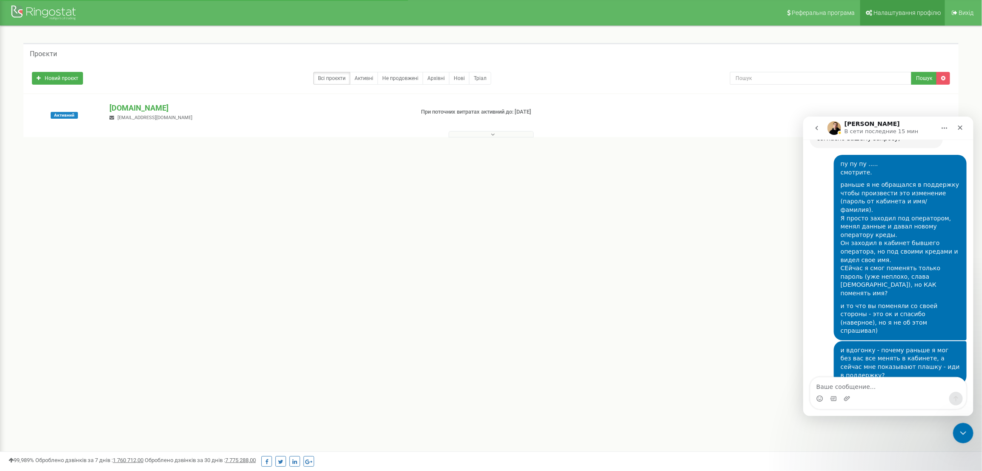
scroll to position [1717, 0]
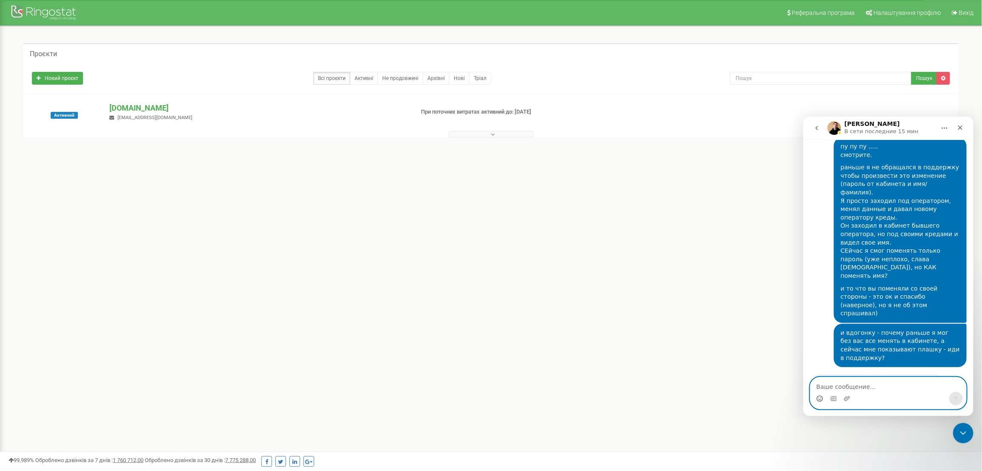
click at [820, 397] on icon "Средство выбора эмодзи" at bounding box center [819, 398] width 7 height 7
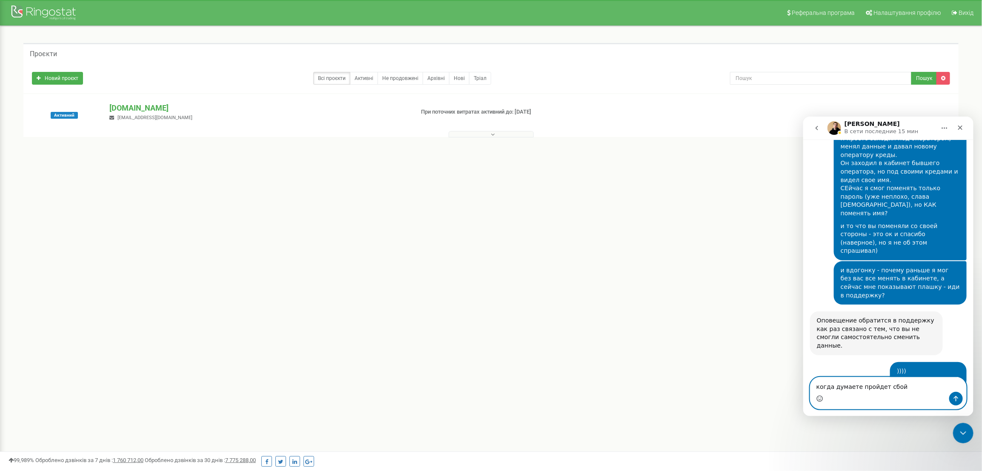
type textarea "когда думаете пройдет сбой?"
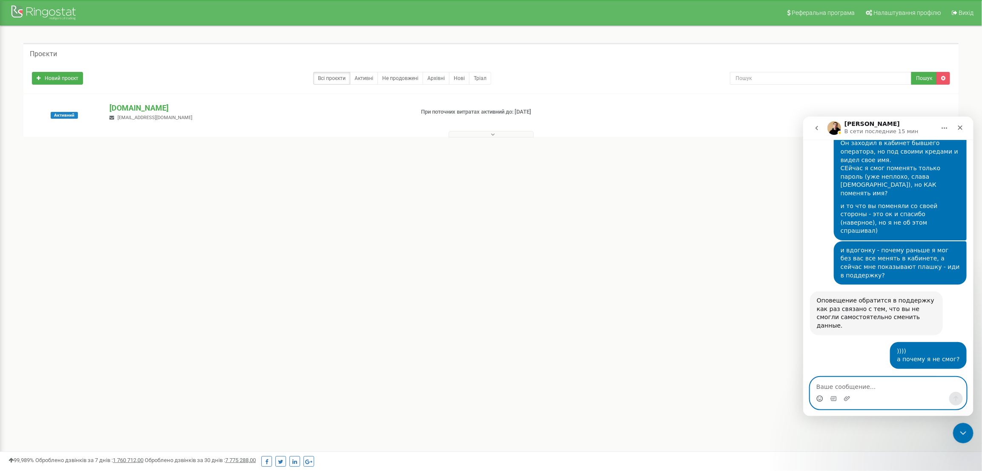
scroll to position [1866, 0]
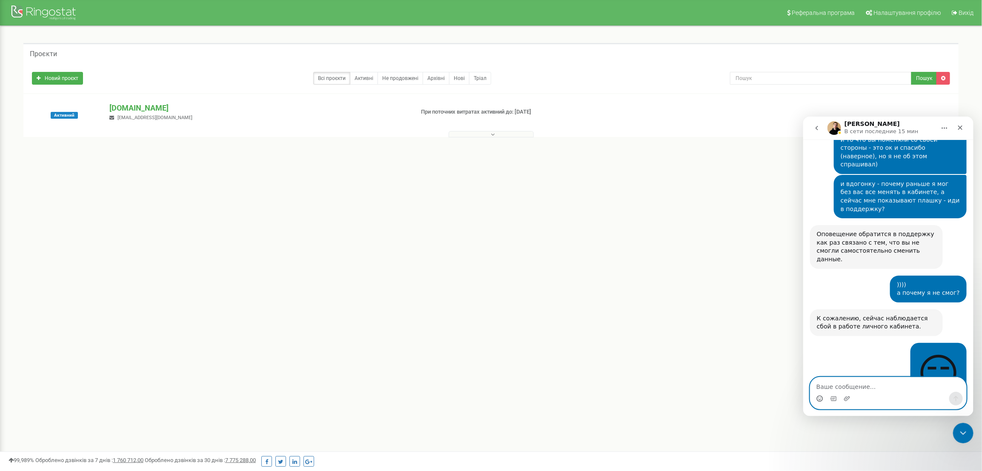
click at [881, 390] on textarea "Ваше сообщение..." at bounding box center [888, 384] width 156 height 14
type textarea "ладушки"
click at [954, 395] on icon "Отправить сообщение…" at bounding box center [955, 398] width 7 height 7
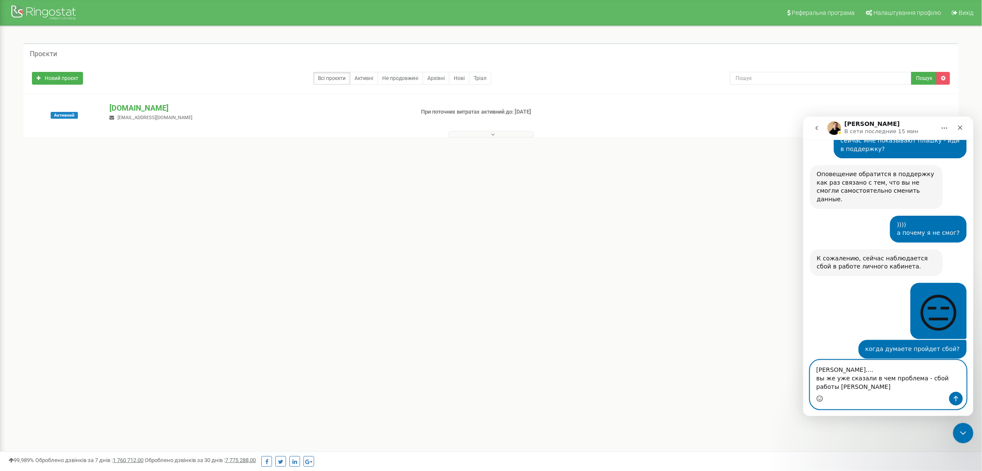
scroll to position [1935, 0]
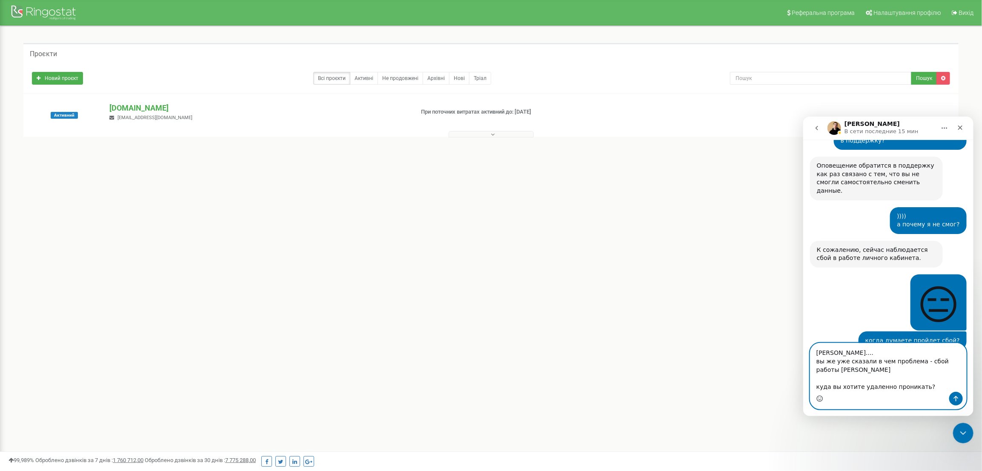
type textarea "[PERSON_NAME].... вы же уже сказали в чем проблема - сбой работы [PERSON_NAME] …"
click at [960, 400] on button "Отправить сообщение…" at bounding box center [956, 398] width 14 height 14
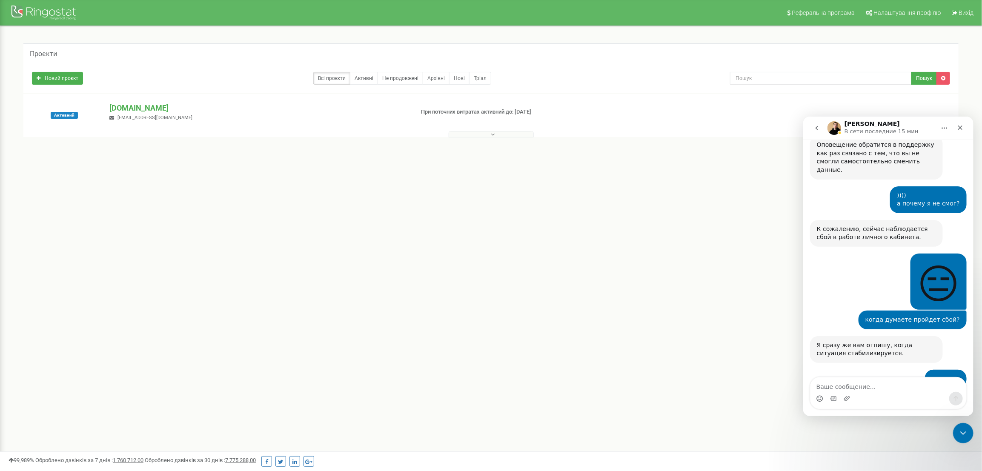
click at [820, 398] on icon "Средство выбора эмодзи" at bounding box center [819, 398] width 7 height 7
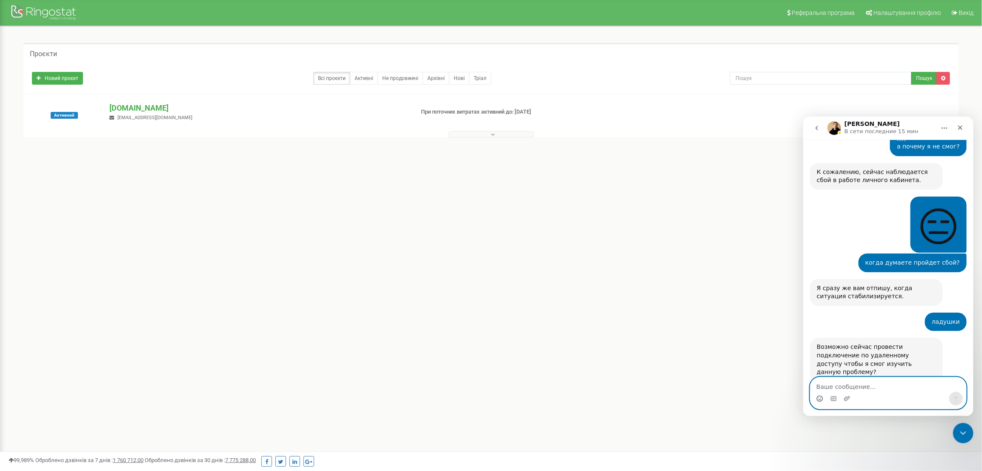
scroll to position [2045, 0]
